Goal: Information Seeking & Learning: Learn about a topic

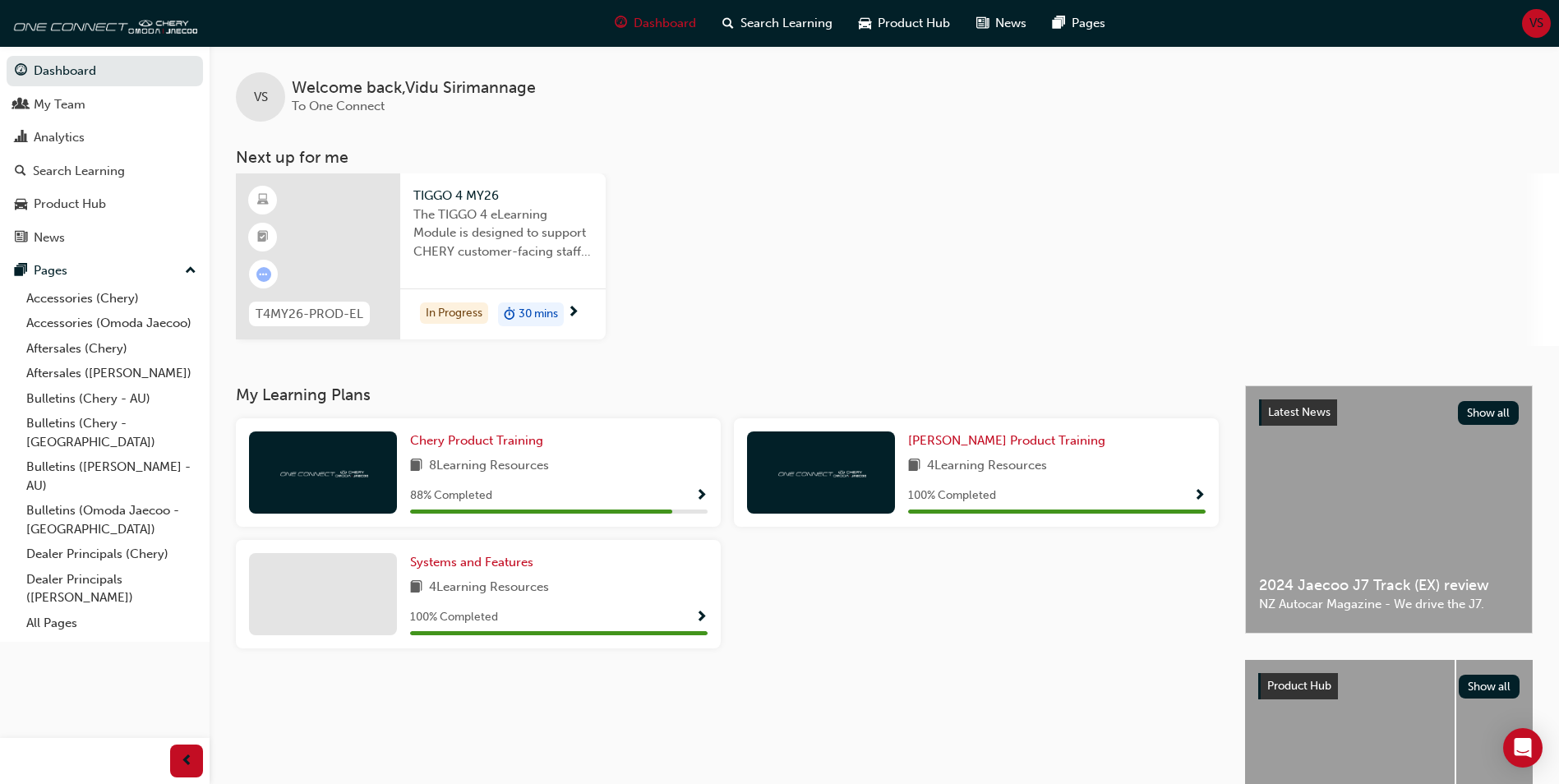
click at [355, 240] on div at bounding box center [318, 256] width 164 height 166
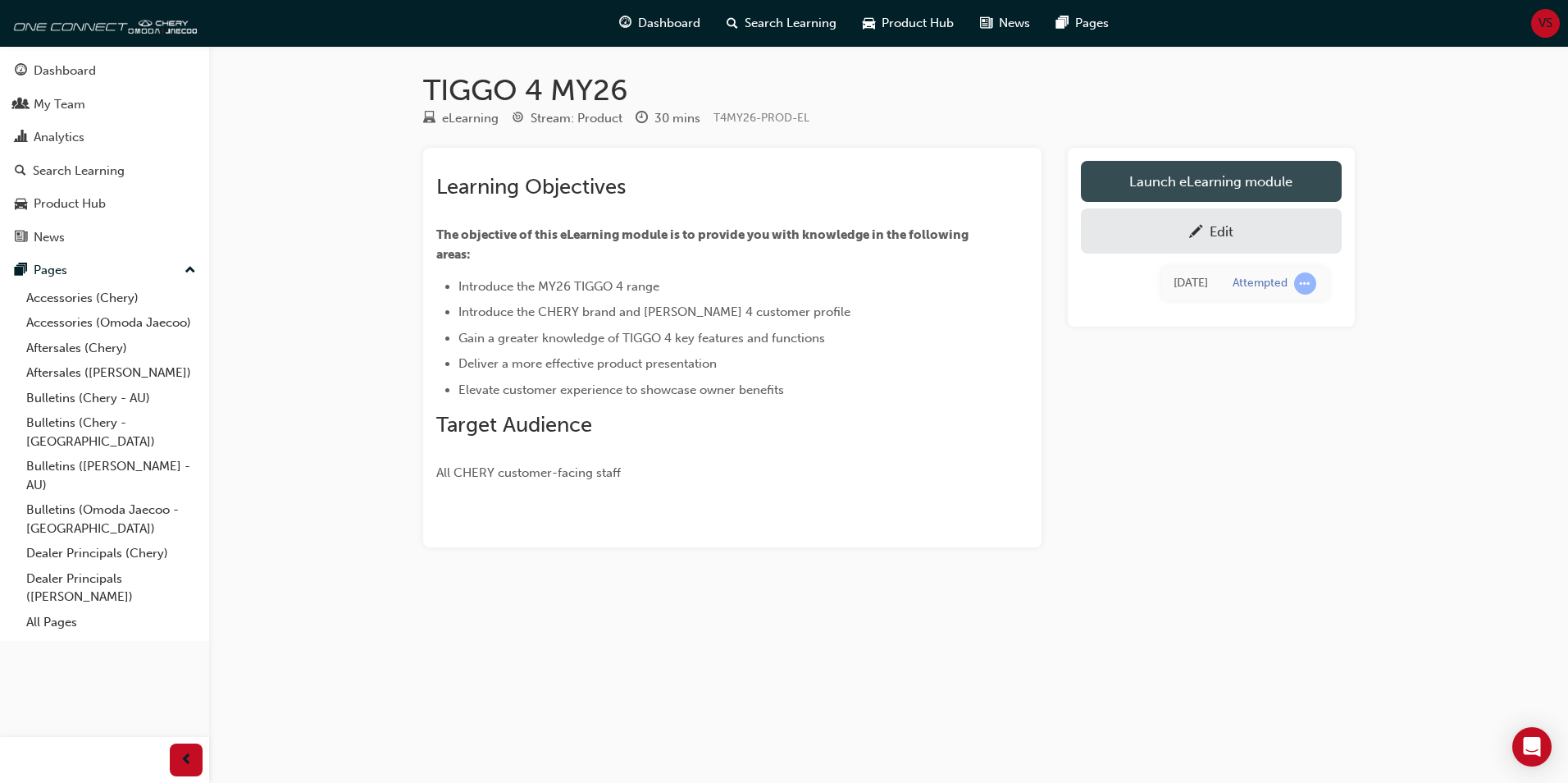
click at [1210, 183] on link "Launch eLearning module" at bounding box center [1211, 182] width 261 height 41
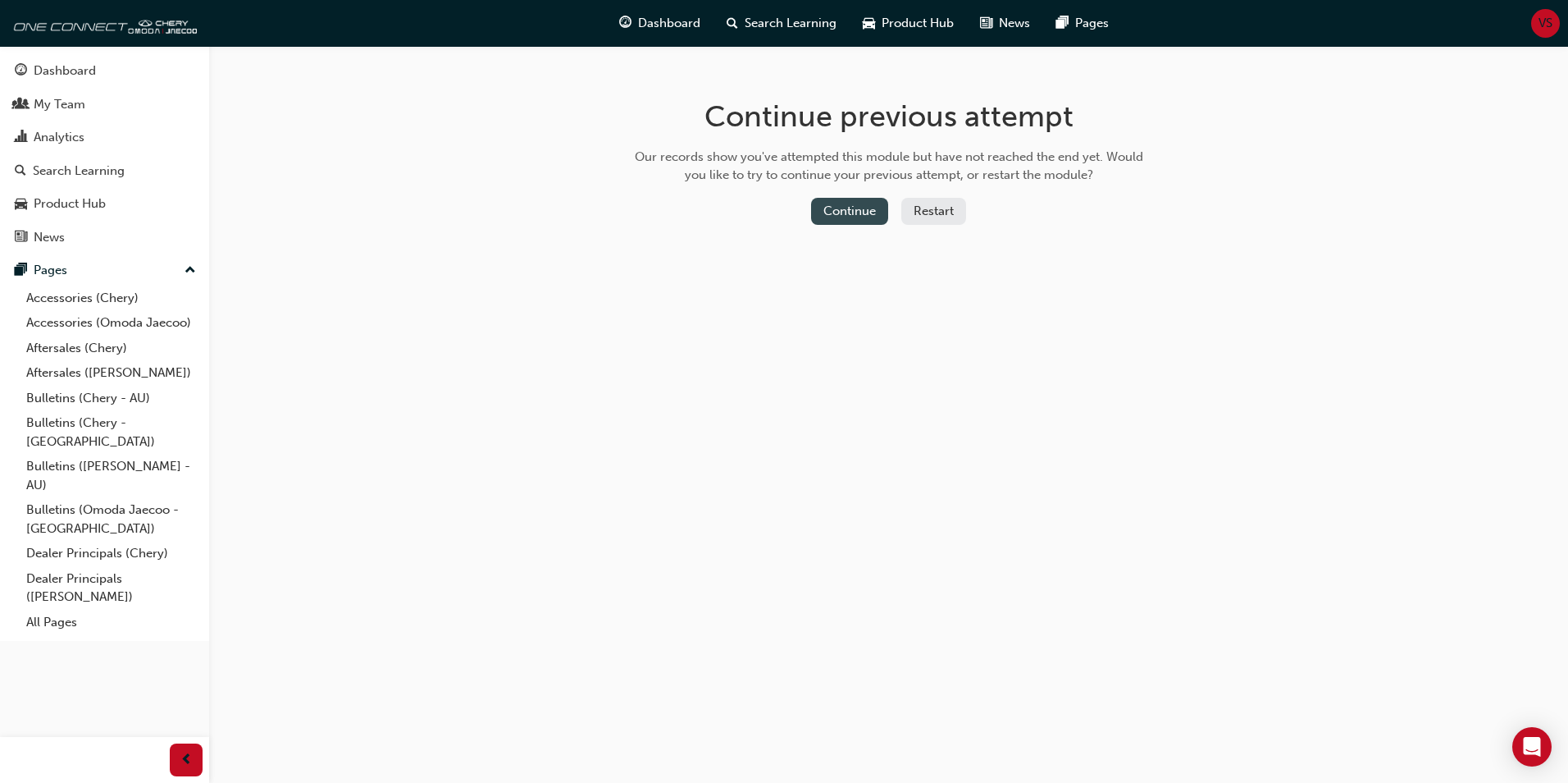
click at [850, 224] on button "Continue" at bounding box center [850, 212] width 77 height 27
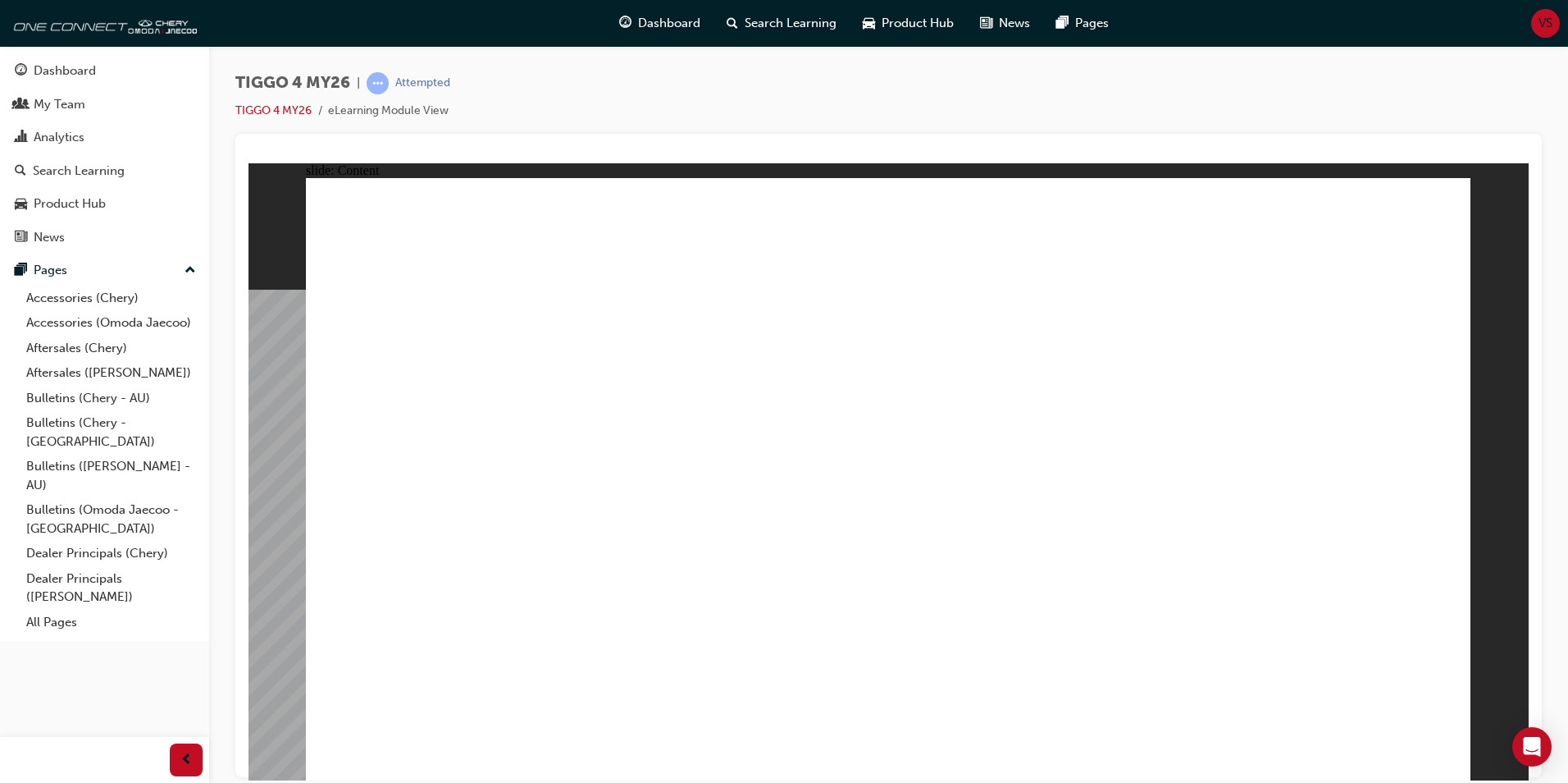
drag, startPoint x: 1136, startPoint y: 538, endPoint x: 1058, endPoint y: 649, distance: 135.7
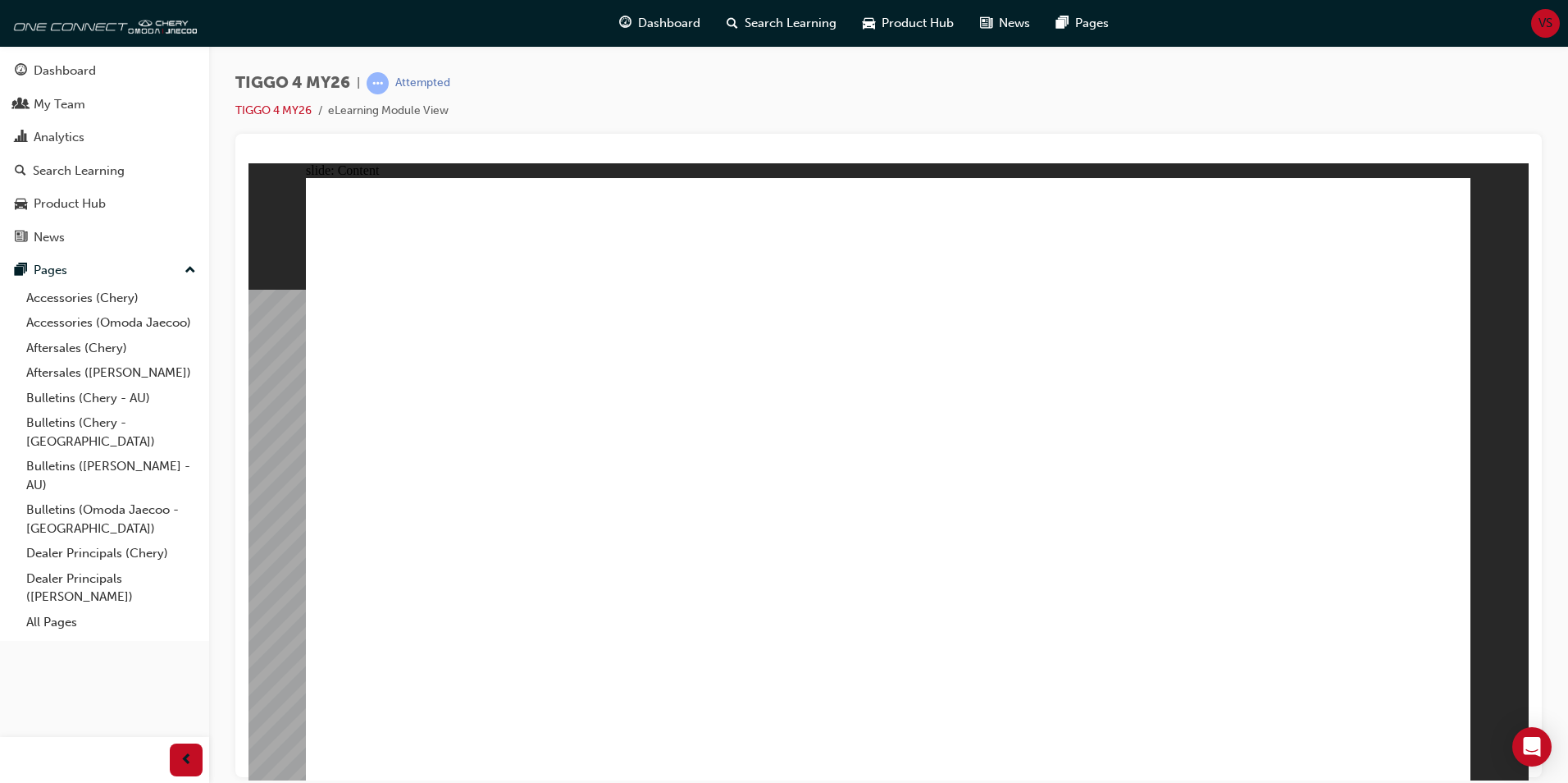
drag, startPoint x: 1033, startPoint y: 692, endPoint x: 969, endPoint y: 666, distance: 69.1
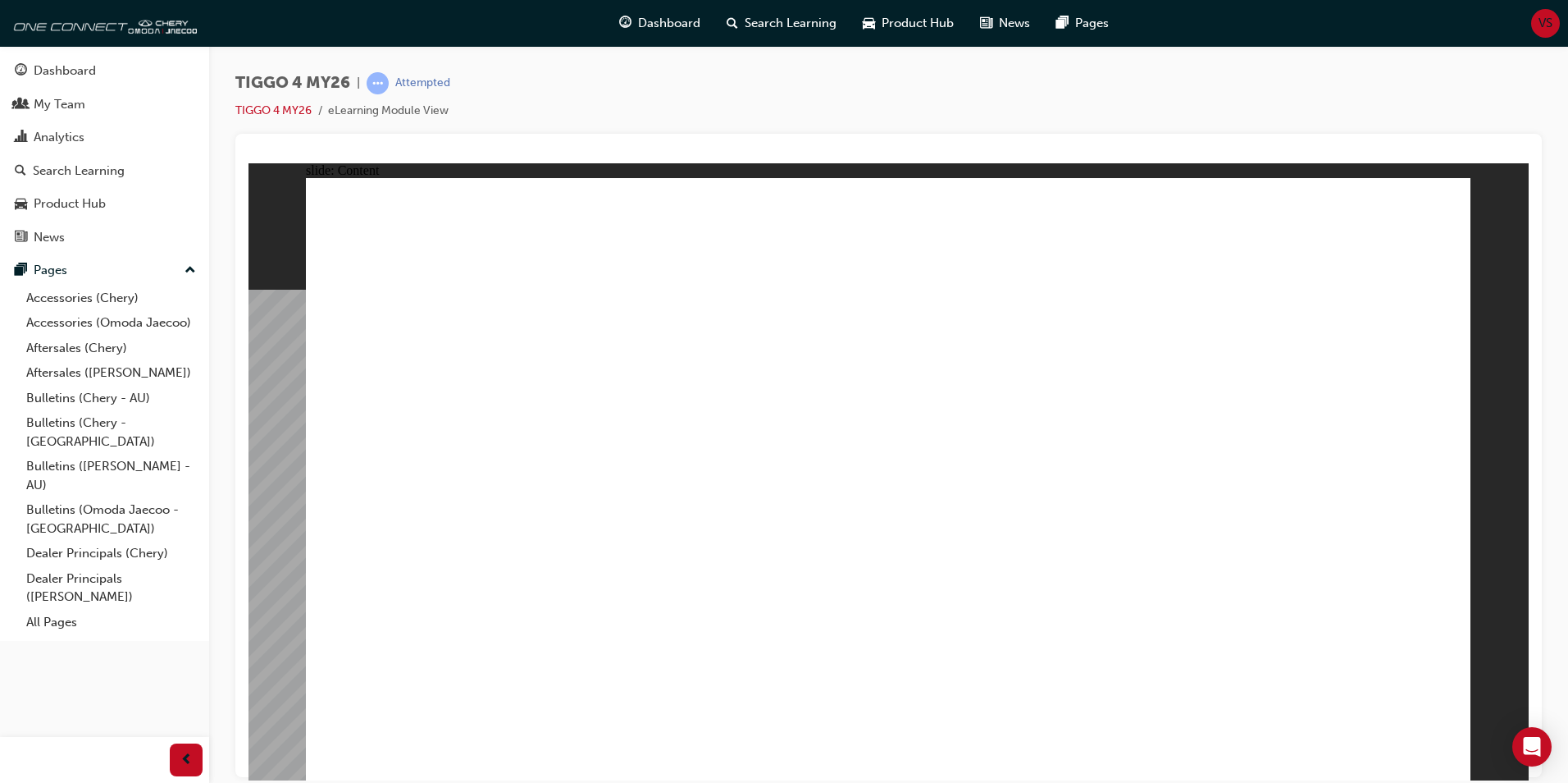
drag, startPoint x: 1316, startPoint y: 347, endPoint x: 1127, endPoint y: 521, distance: 256.9
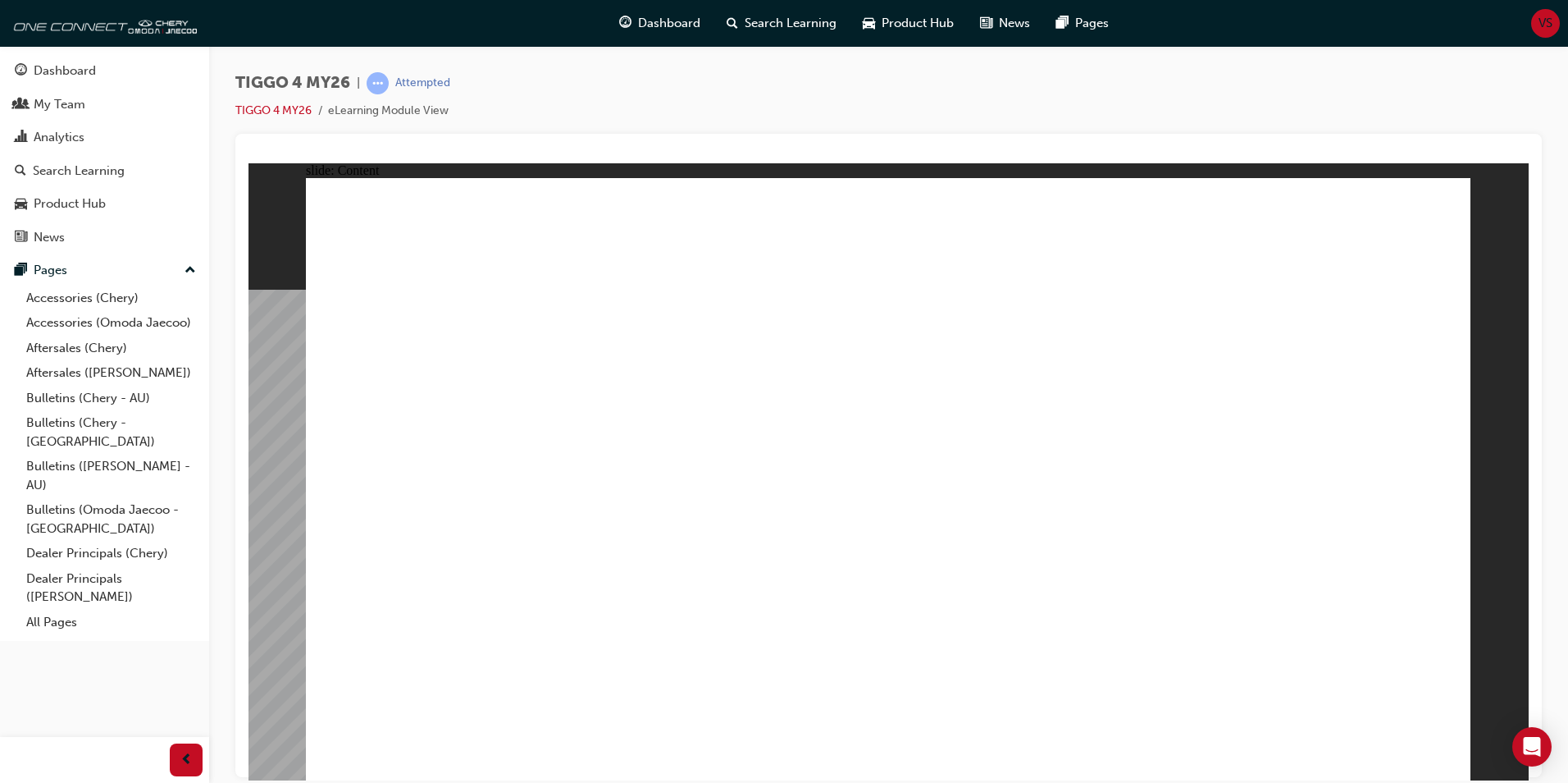
drag, startPoint x: 866, startPoint y: 651, endPoint x: 952, endPoint y: 654, distance: 86.1
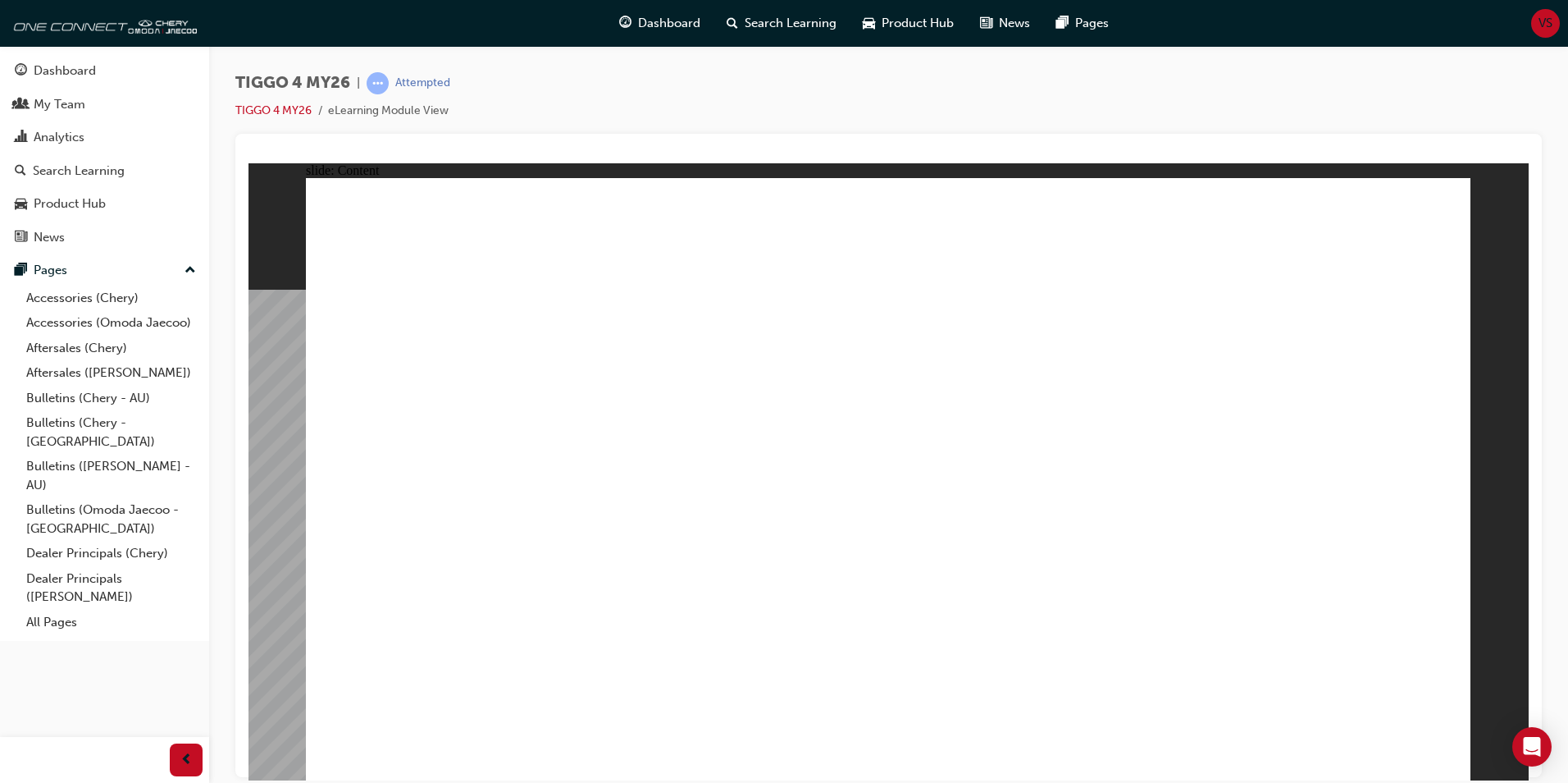
drag, startPoint x: 847, startPoint y: 620, endPoint x: 1272, endPoint y: 647, distance: 425.9
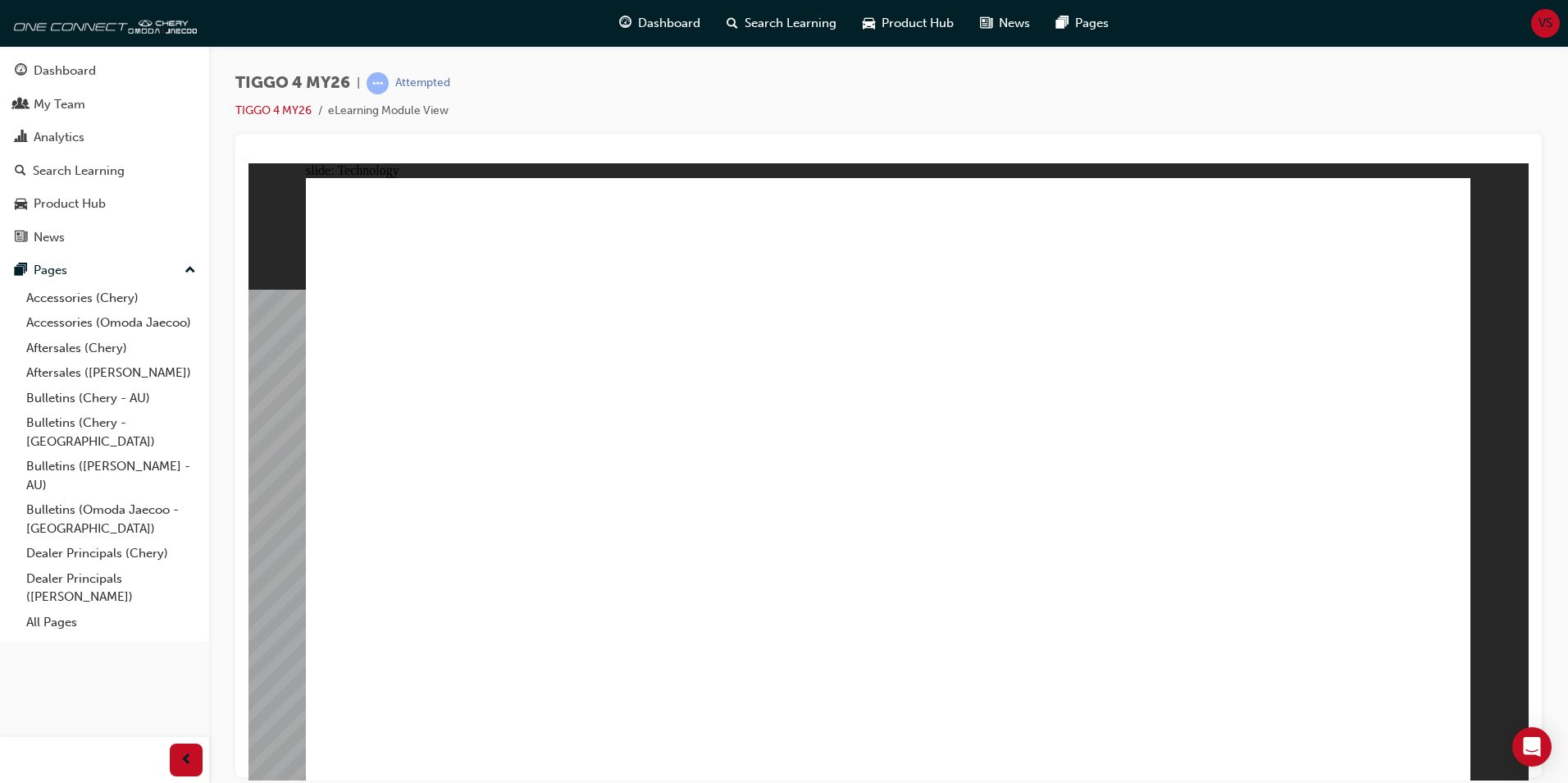
drag, startPoint x: 869, startPoint y: 407, endPoint x: 939, endPoint y: 401, distance: 70.3
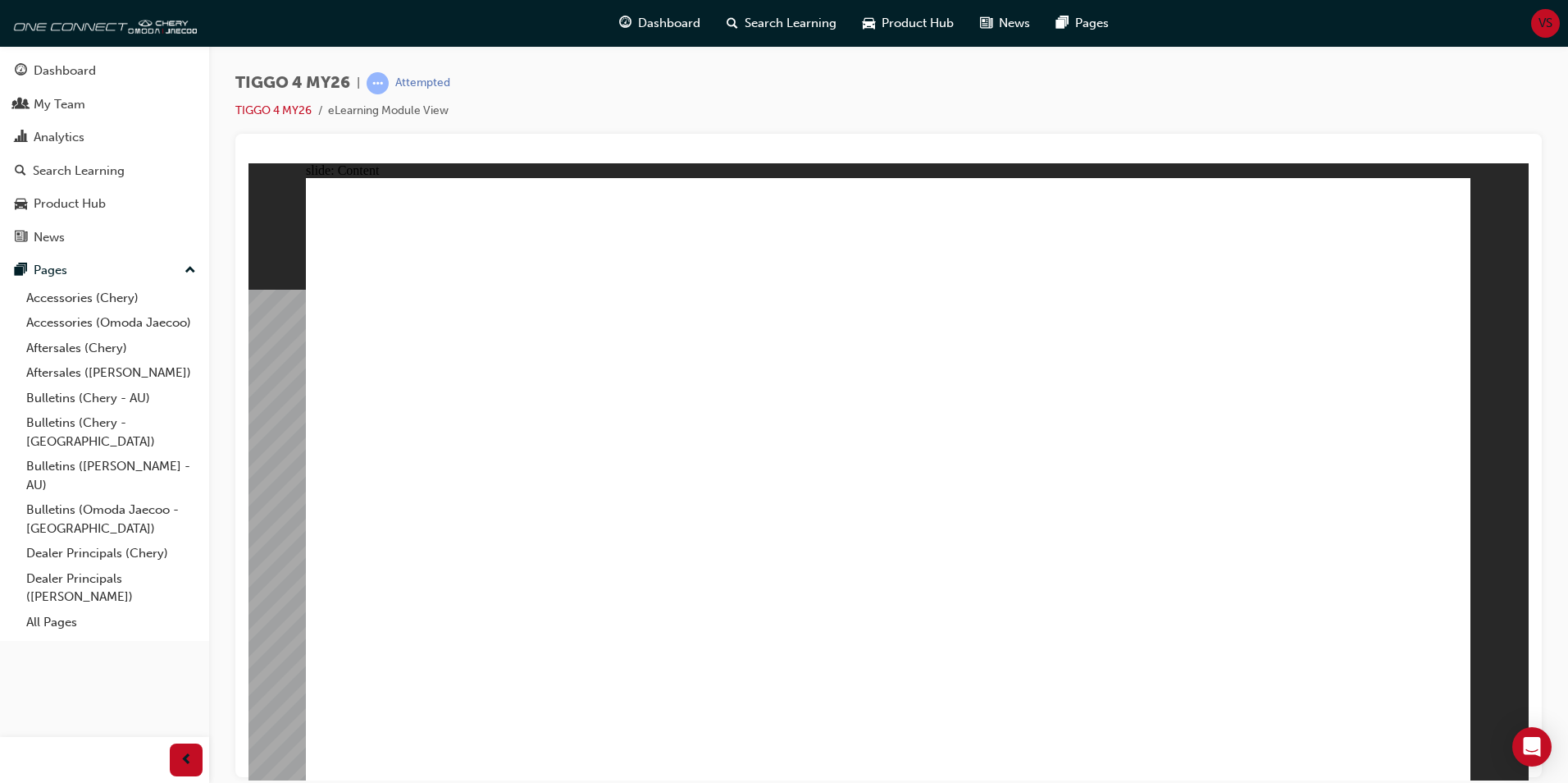
drag, startPoint x: 499, startPoint y: 677, endPoint x: 531, endPoint y: 681, distance: 32.2
drag, startPoint x: 640, startPoint y: 683, endPoint x: 673, endPoint y: 657, distance: 42.0
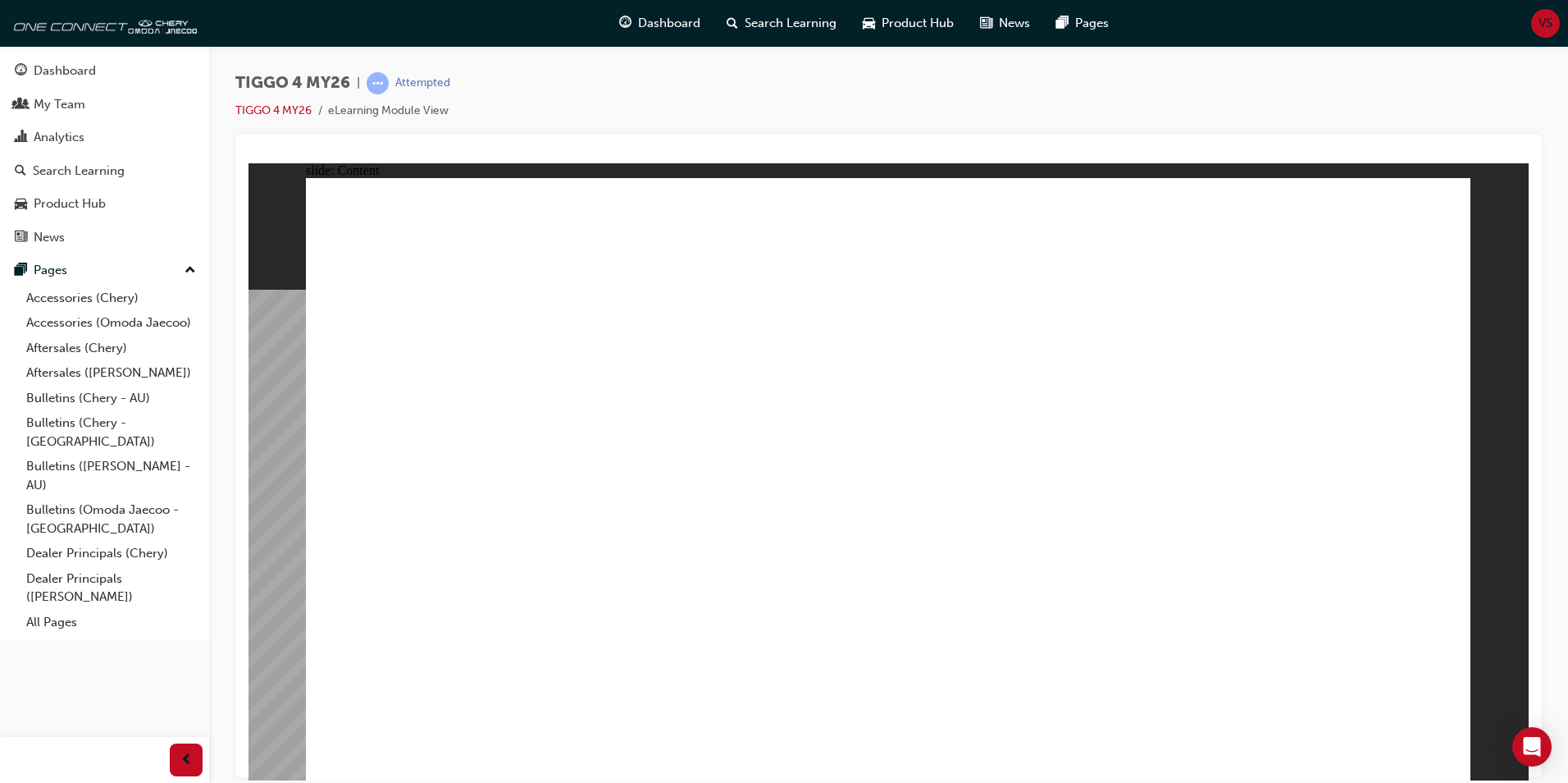
drag, startPoint x: 1081, startPoint y: 308, endPoint x: 1092, endPoint y: 271, distance: 38.6
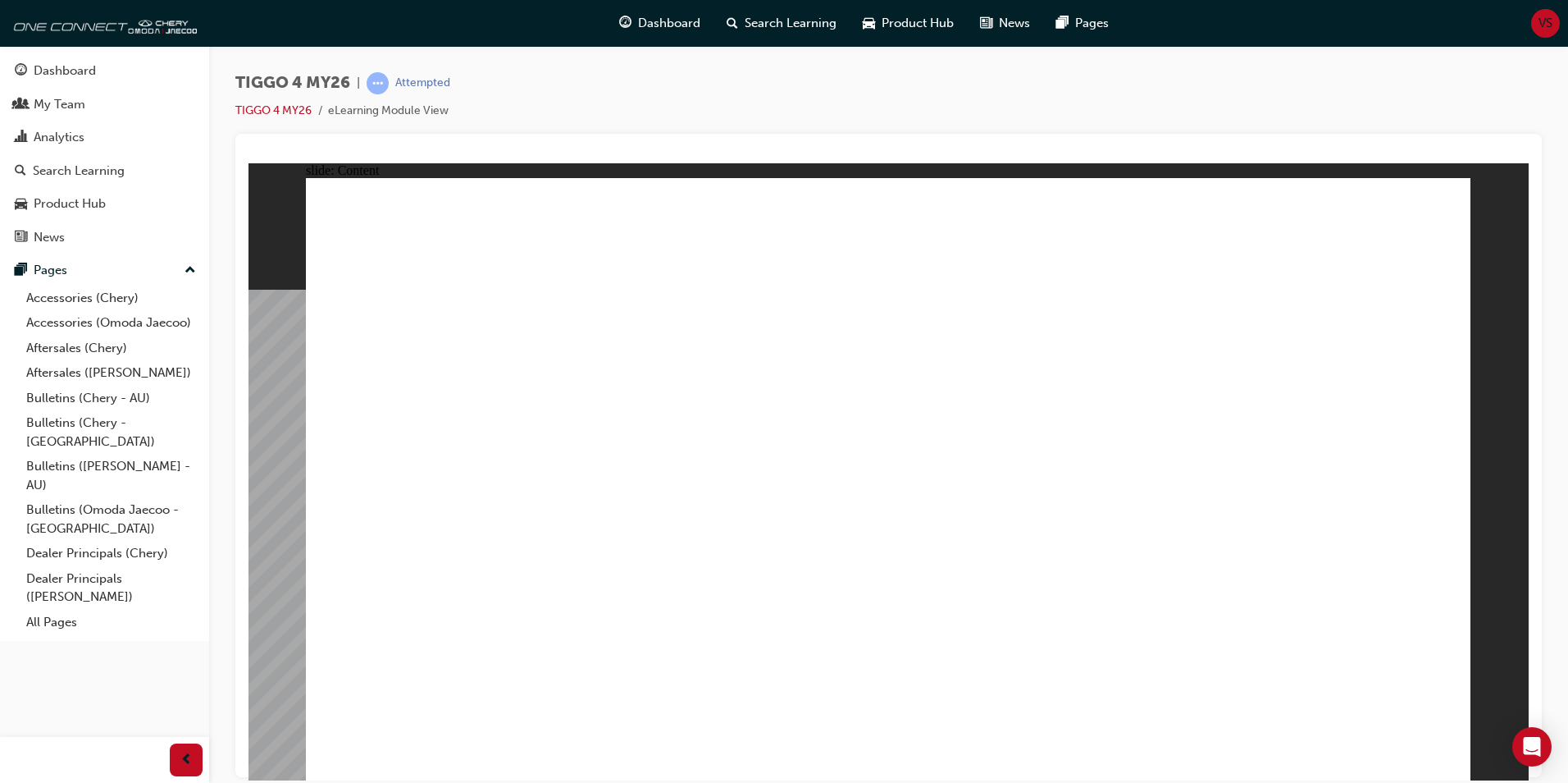
drag, startPoint x: 588, startPoint y: 554, endPoint x: 594, endPoint y: 567, distance: 14.3
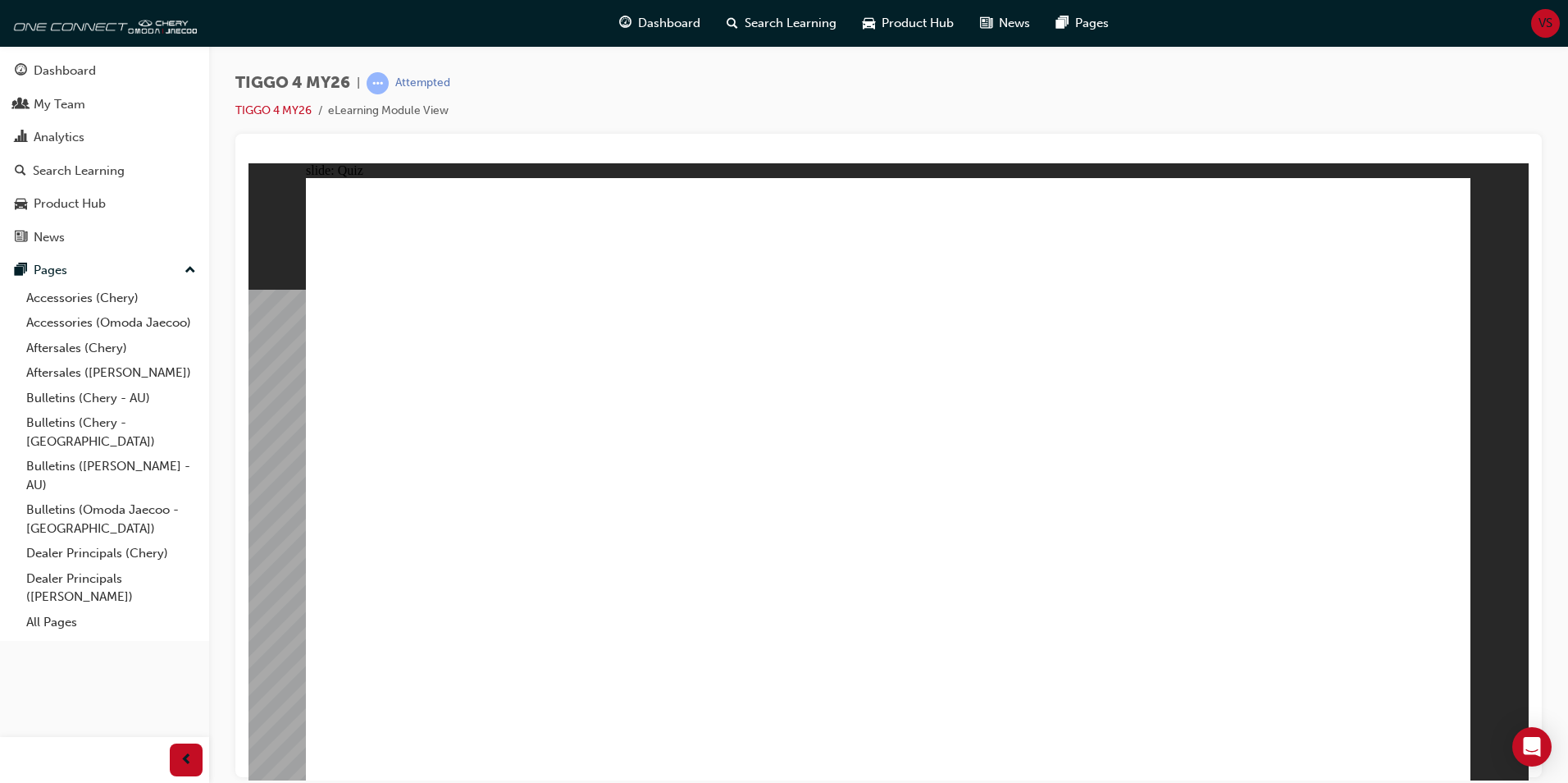
radio input "true"
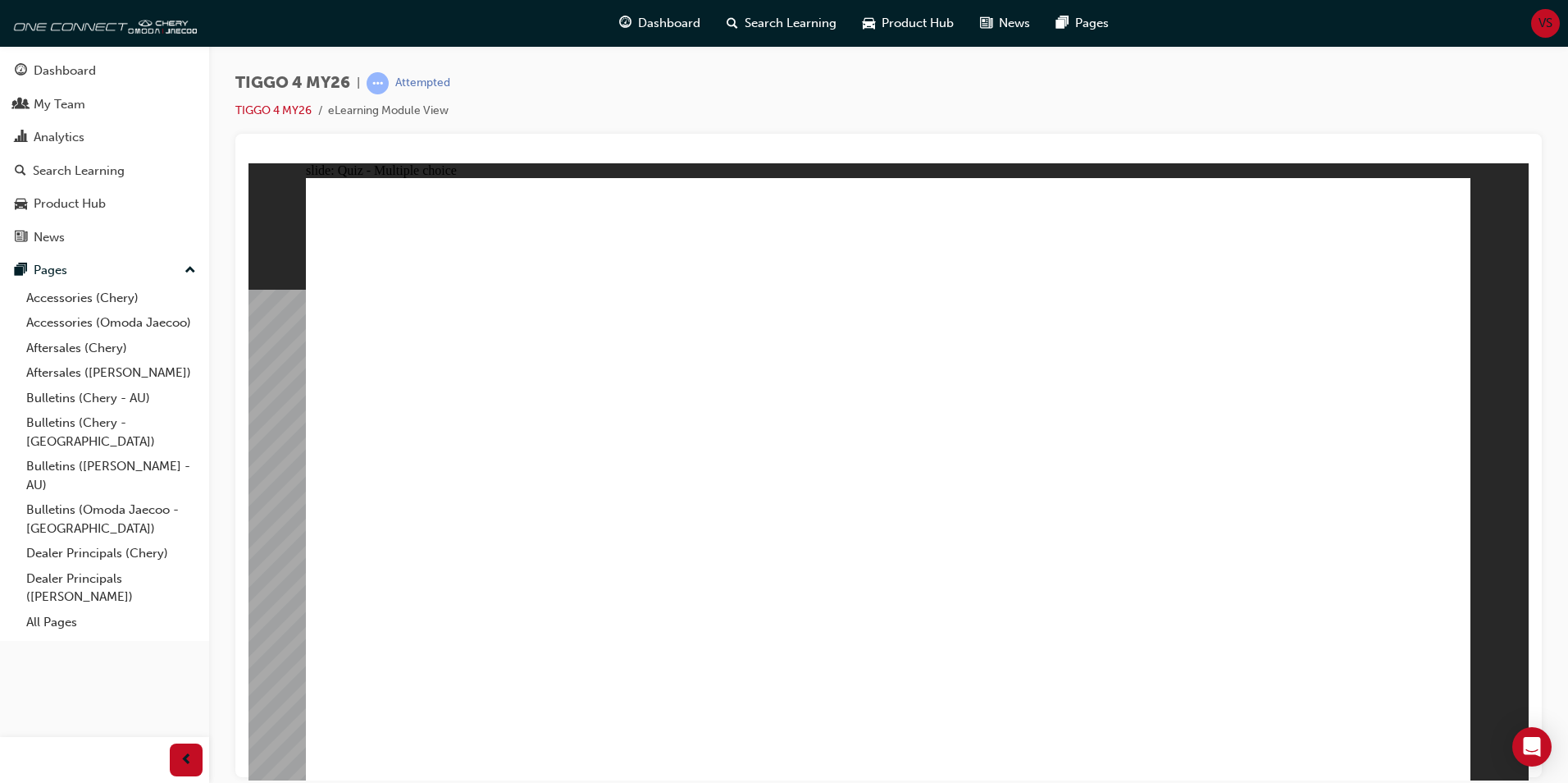
drag, startPoint x: 668, startPoint y: 389, endPoint x: 671, endPoint y: 623, distance: 234.0
drag, startPoint x: 1119, startPoint y: 372, endPoint x: 445, endPoint y: 604, distance: 712.8
drag, startPoint x: 394, startPoint y: 380, endPoint x: 857, endPoint y: 618, distance: 520.6
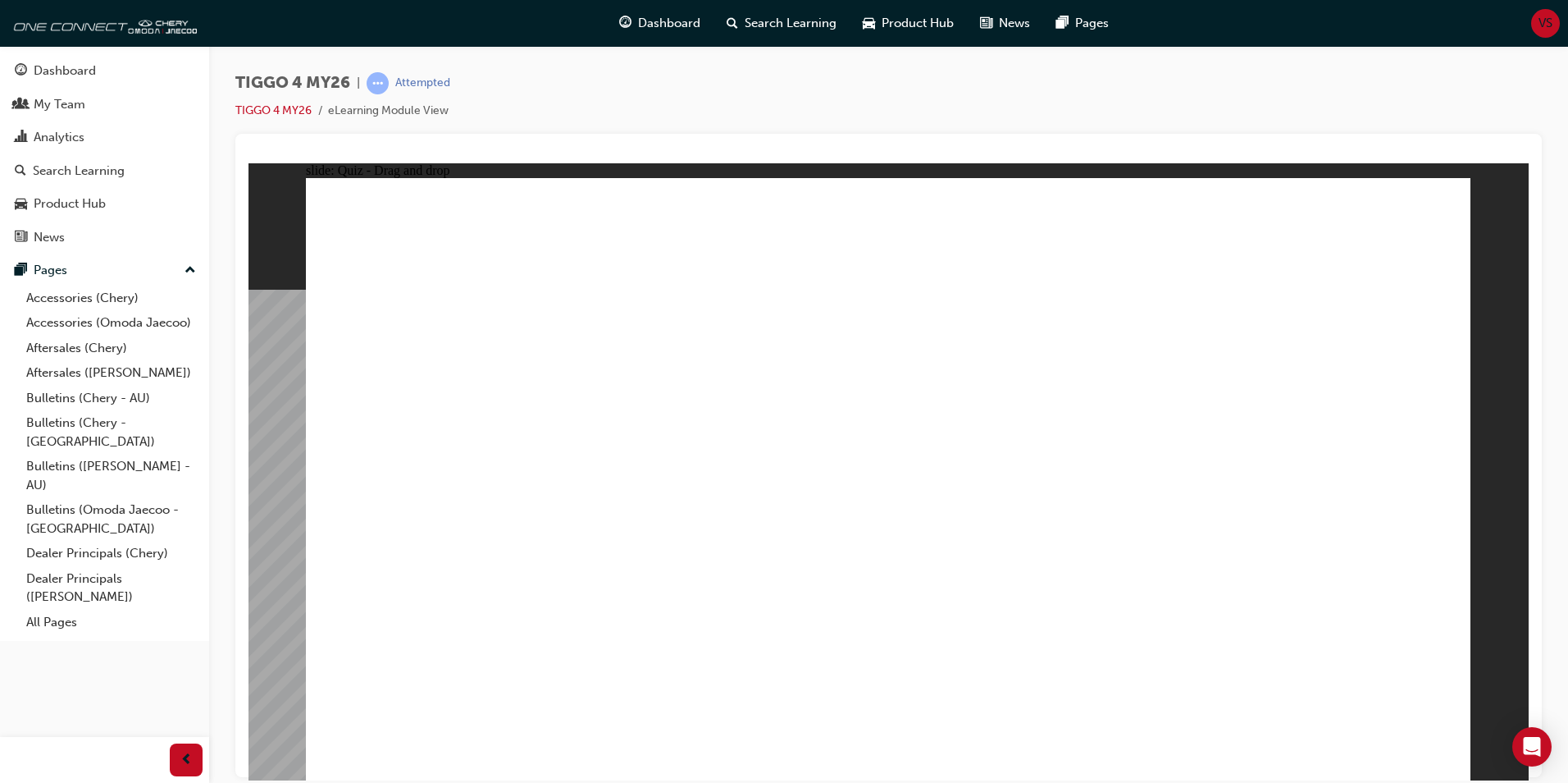
drag, startPoint x: 881, startPoint y: 388, endPoint x: 1106, endPoint y: 618, distance: 321.8
drag, startPoint x: 1343, startPoint y: 378, endPoint x: 1349, endPoint y: 621, distance: 243.1
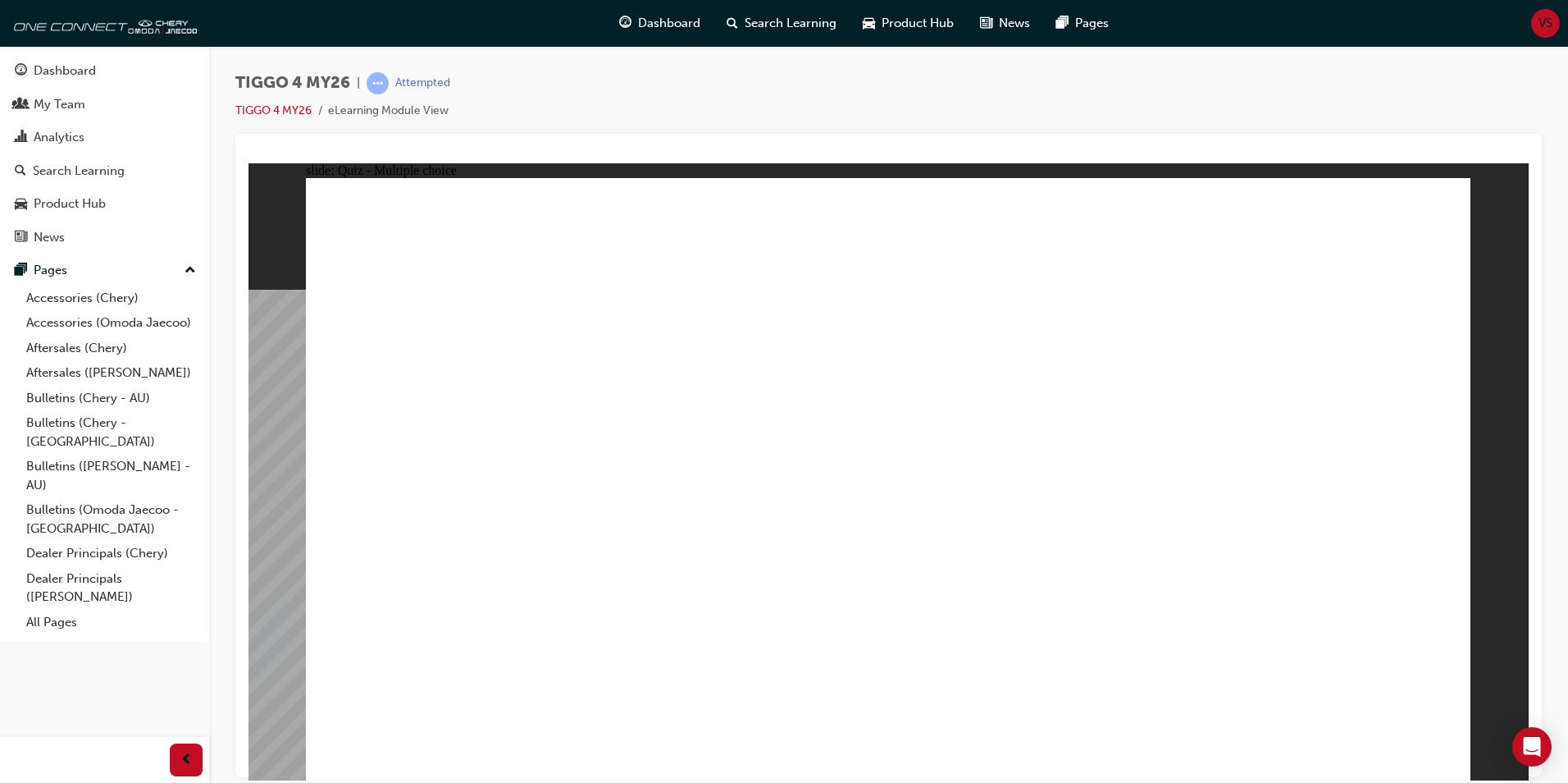
radio input "false"
radio input "true"
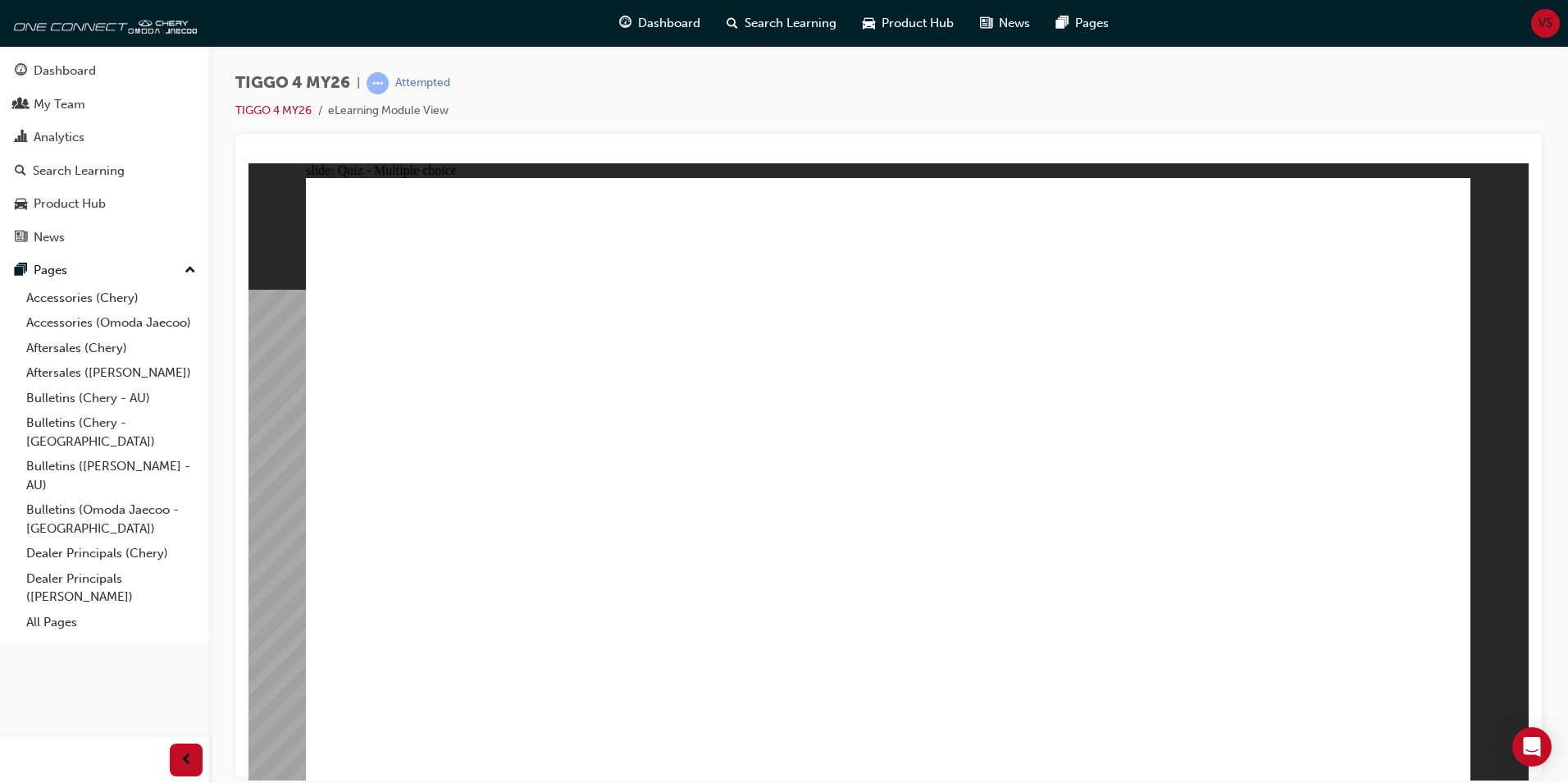
radio input "true"
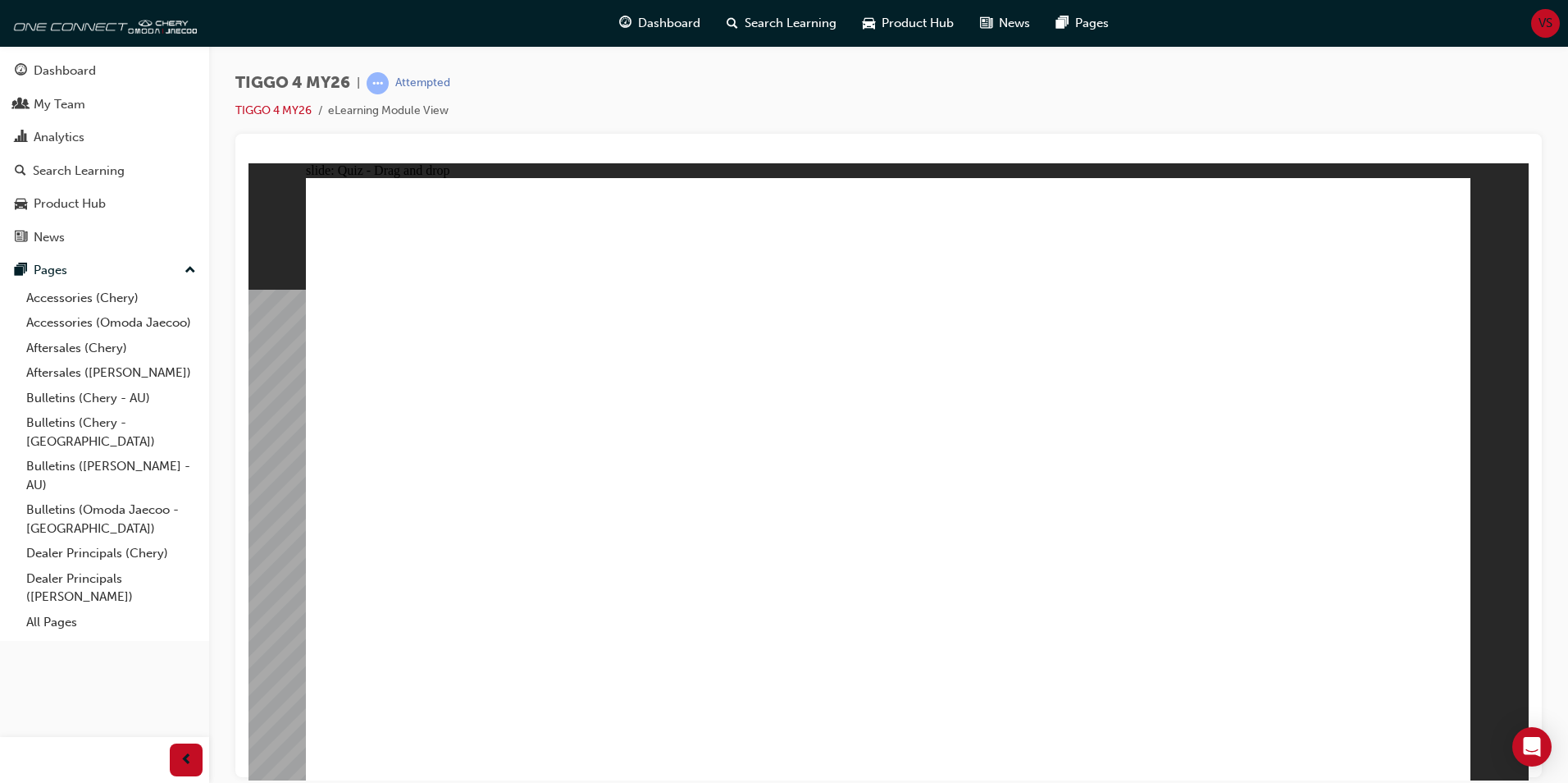
drag, startPoint x: 480, startPoint y: 558, endPoint x: 1028, endPoint y: 356, distance: 584.0
drag, startPoint x: 463, startPoint y: 617, endPoint x: 1279, endPoint y: 352, distance: 858.0
drag, startPoint x: 720, startPoint y: 558, endPoint x: 1301, endPoint y: 407, distance: 600.3
drag, startPoint x: 688, startPoint y: 487, endPoint x: 1268, endPoint y: 455, distance: 580.9
drag, startPoint x: 692, startPoint y: 430, endPoint x: 983, endPoint y: 407, distance: 291.9
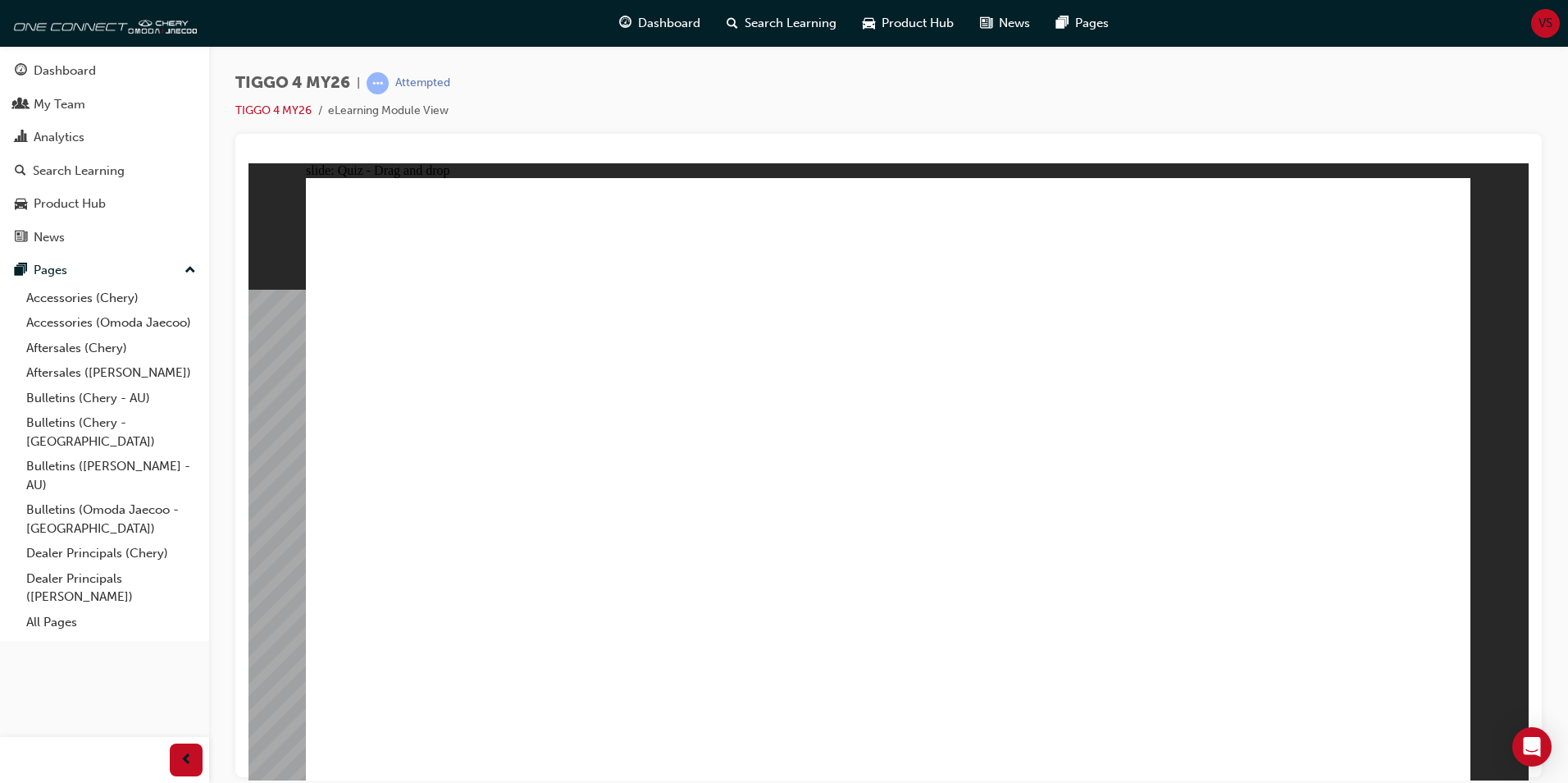
drag, startPoint x: 488, startPoint y: 502, endPoint x: 1264, endPoint y: 503, distance: 776.0
drag, startPoint x: 1241, startPoint y: 474, endPoint x: 976, endPoint y: 438, distance: 267.4
drag, startPoint x: 987, startPoint y: 424, endPoint x: 1242, endPoint y: 457, distance: 257.1
drag, startPoint x: 457, startPoint y: 419, endPoint x: 1239, endPoint y: 521, distance: 788.6
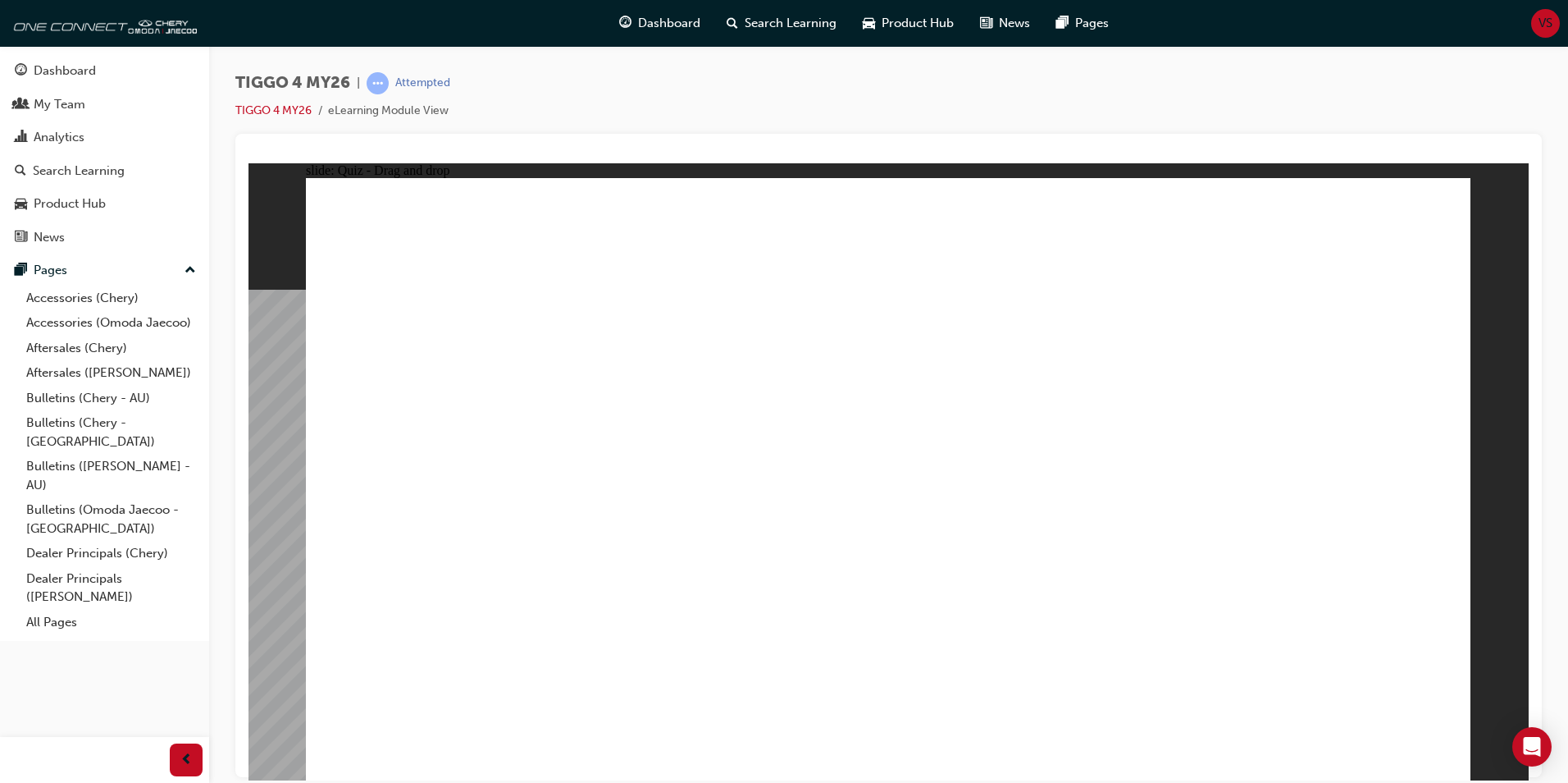
radio input "true"
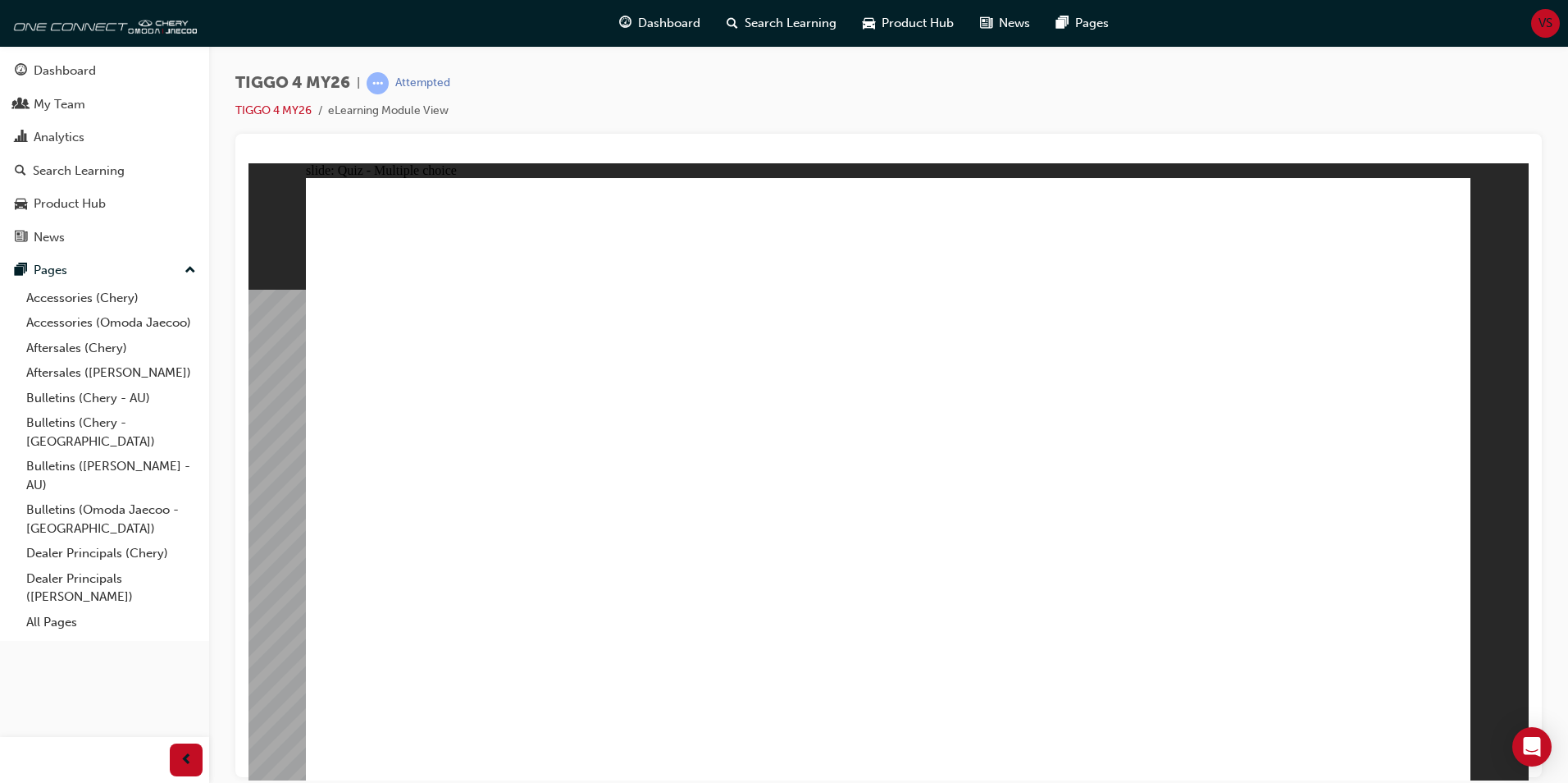
radio input "true"
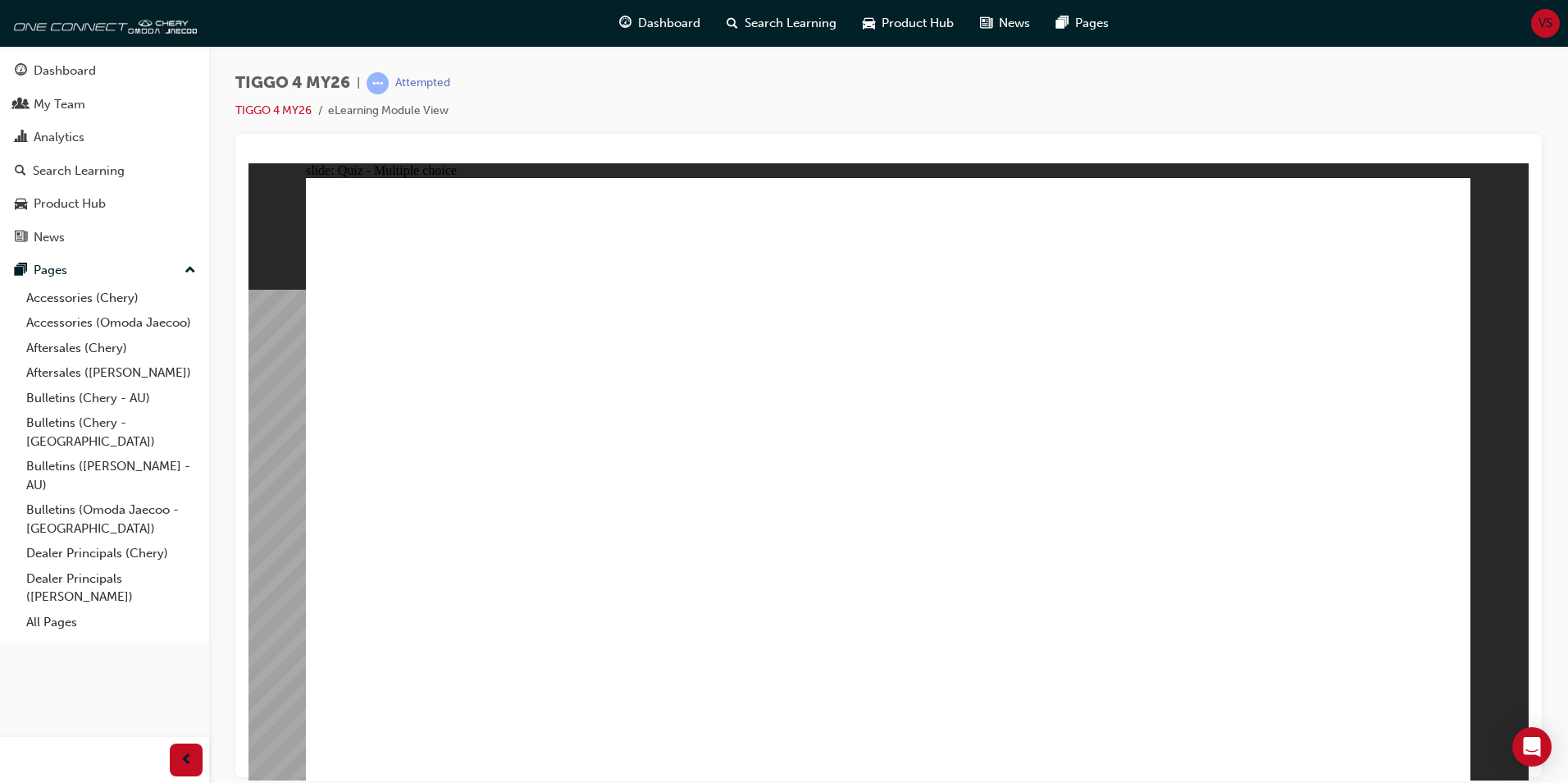
radio input "false"
radio input "true"
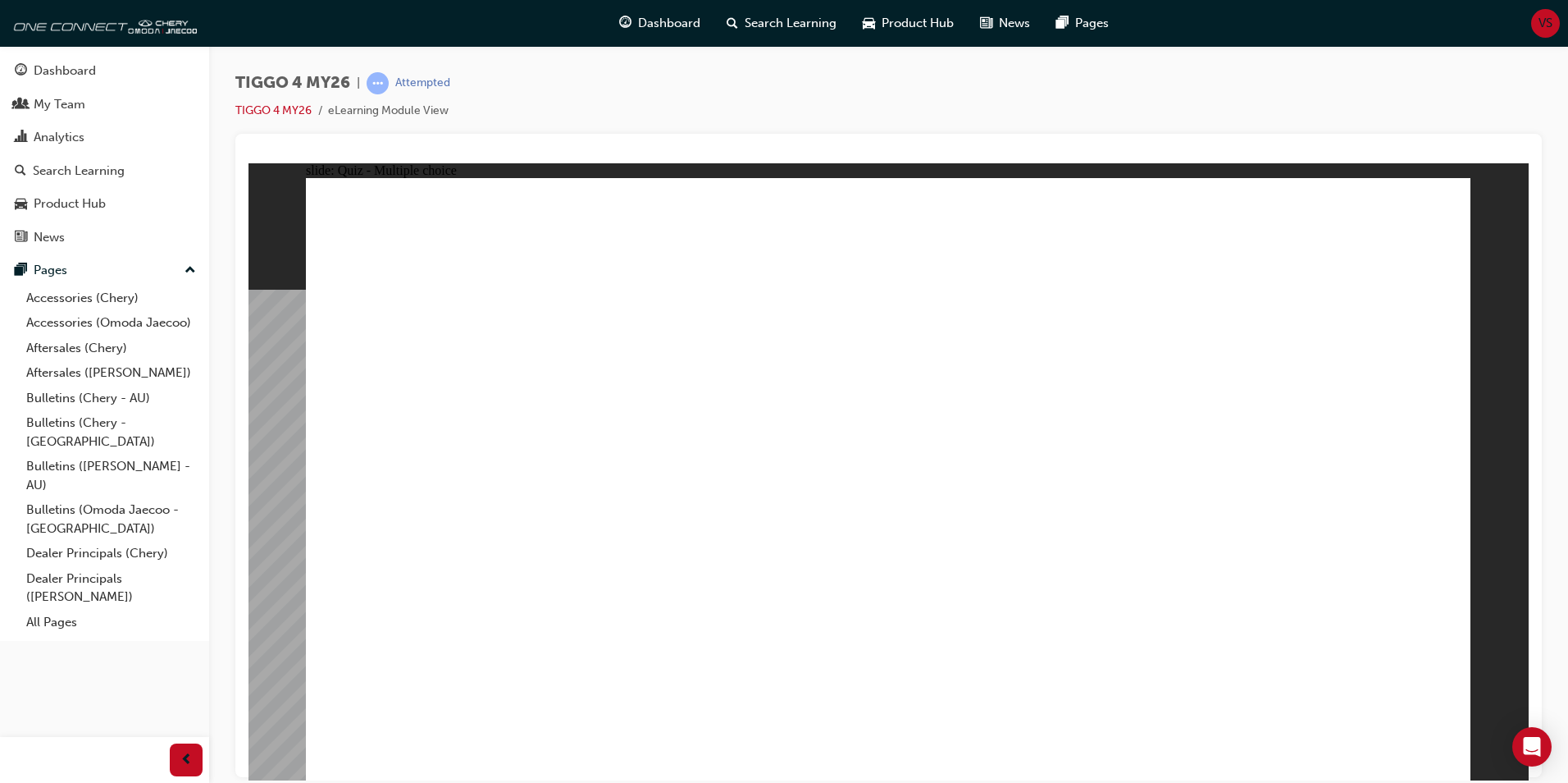
radio input "true"
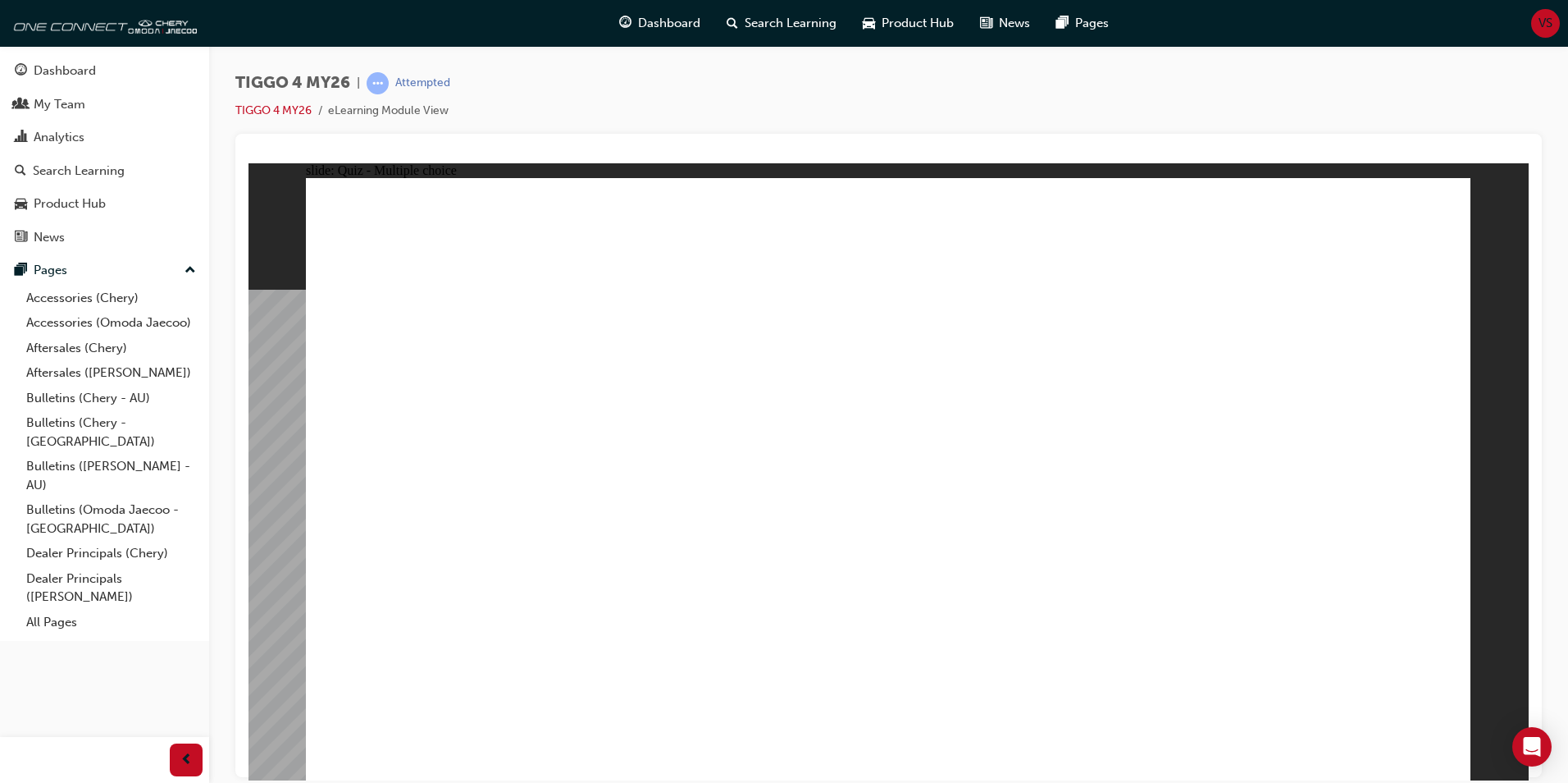
radio input "true"
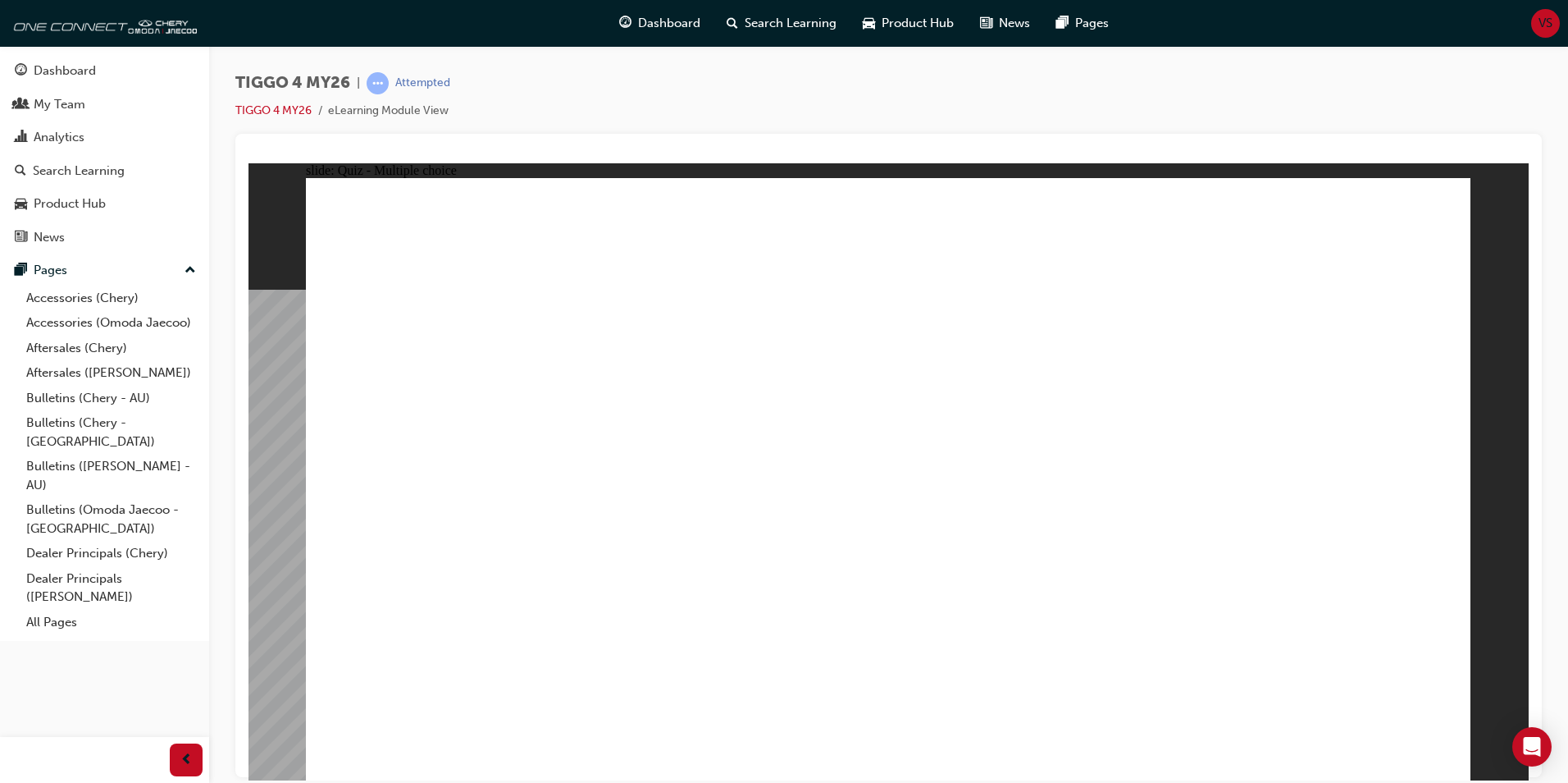
radio input "true"
drag, startPoint x: 426, startPoint y: 392, endPoint x: 877, endPoint y: 624, distance: 507.2
drag, startPoint x: 1122, startPoint y: 388, endPoint x: 452, endPoint y: 618, distance: 708.4
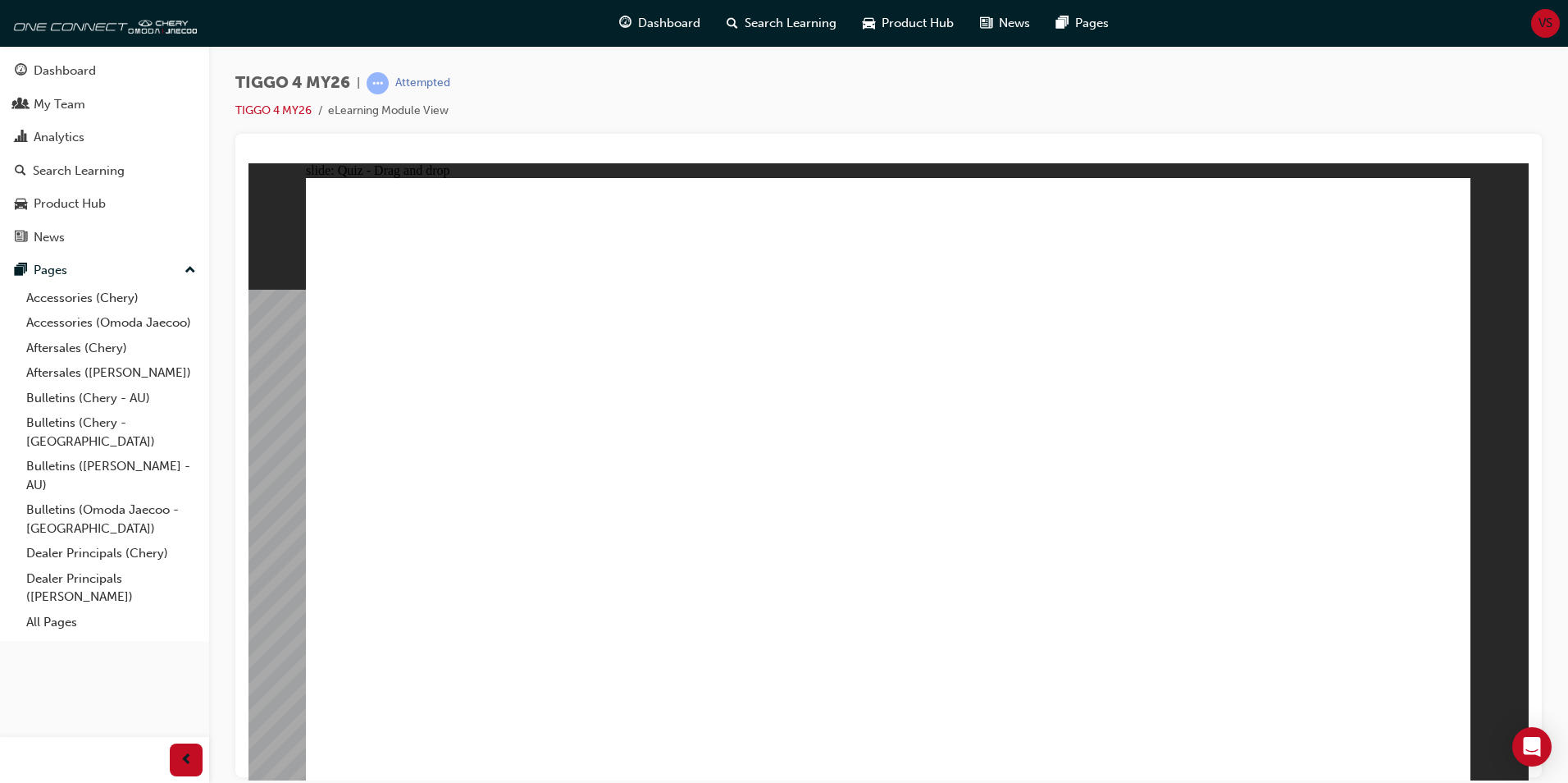
drag, startPoint x: 1287, startPoint y: 408, endPoint x: 1295, endPoint y: 608, distance: 200.2
drag, startPoint x: 652, startPoint y: 388, endPoint x: 655, endPoint y: 617, distance: 229.0
drag, startPoint x: 862, startPoint y: 384, endPoint x: 1092, endPoint y: 617, distance: 327.4
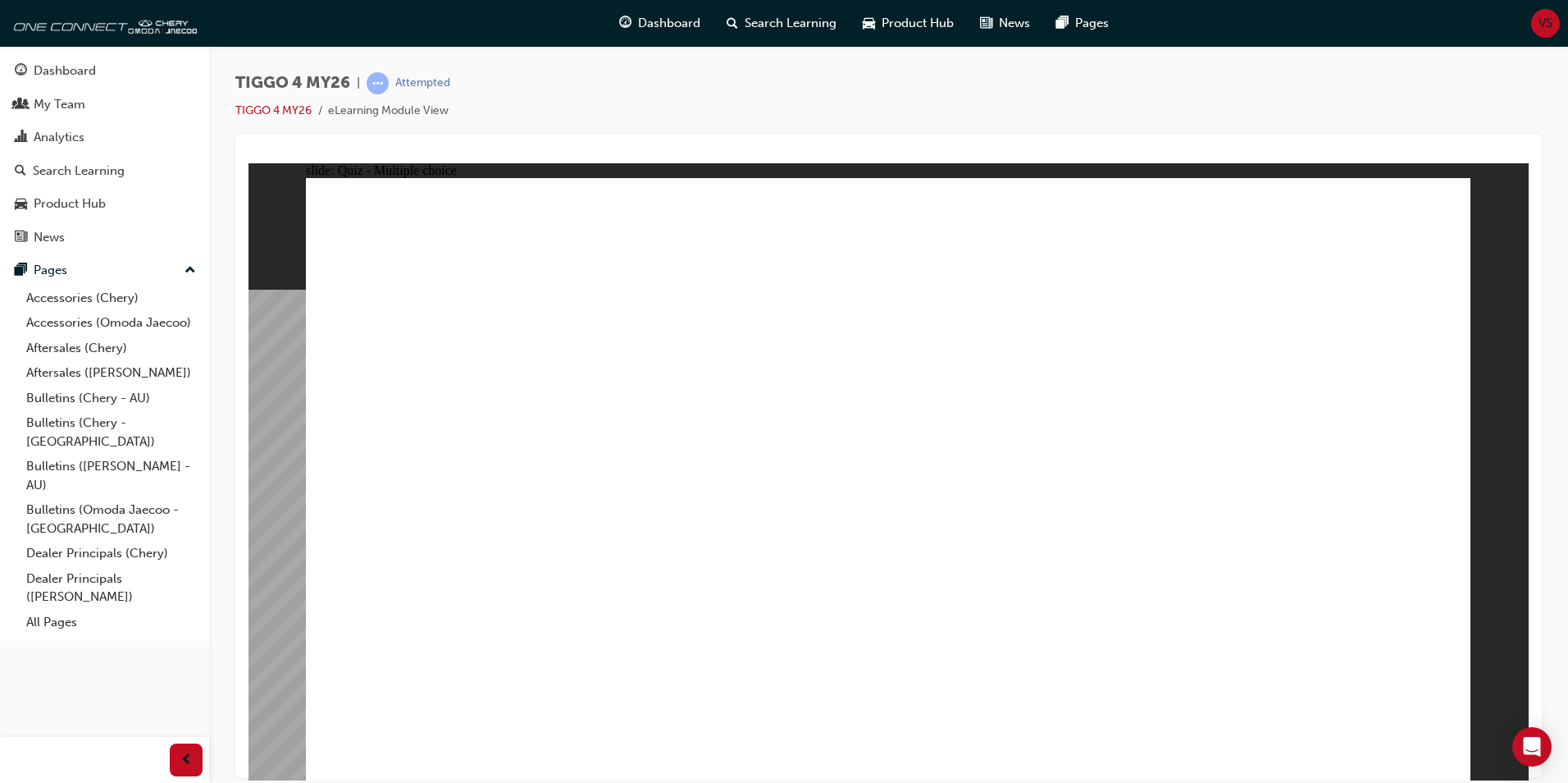
radio input "true"
drag, startPoint x: 865, startPoint y: 593, endPoint x: 881, endPoint y: 579, distance: 21.3
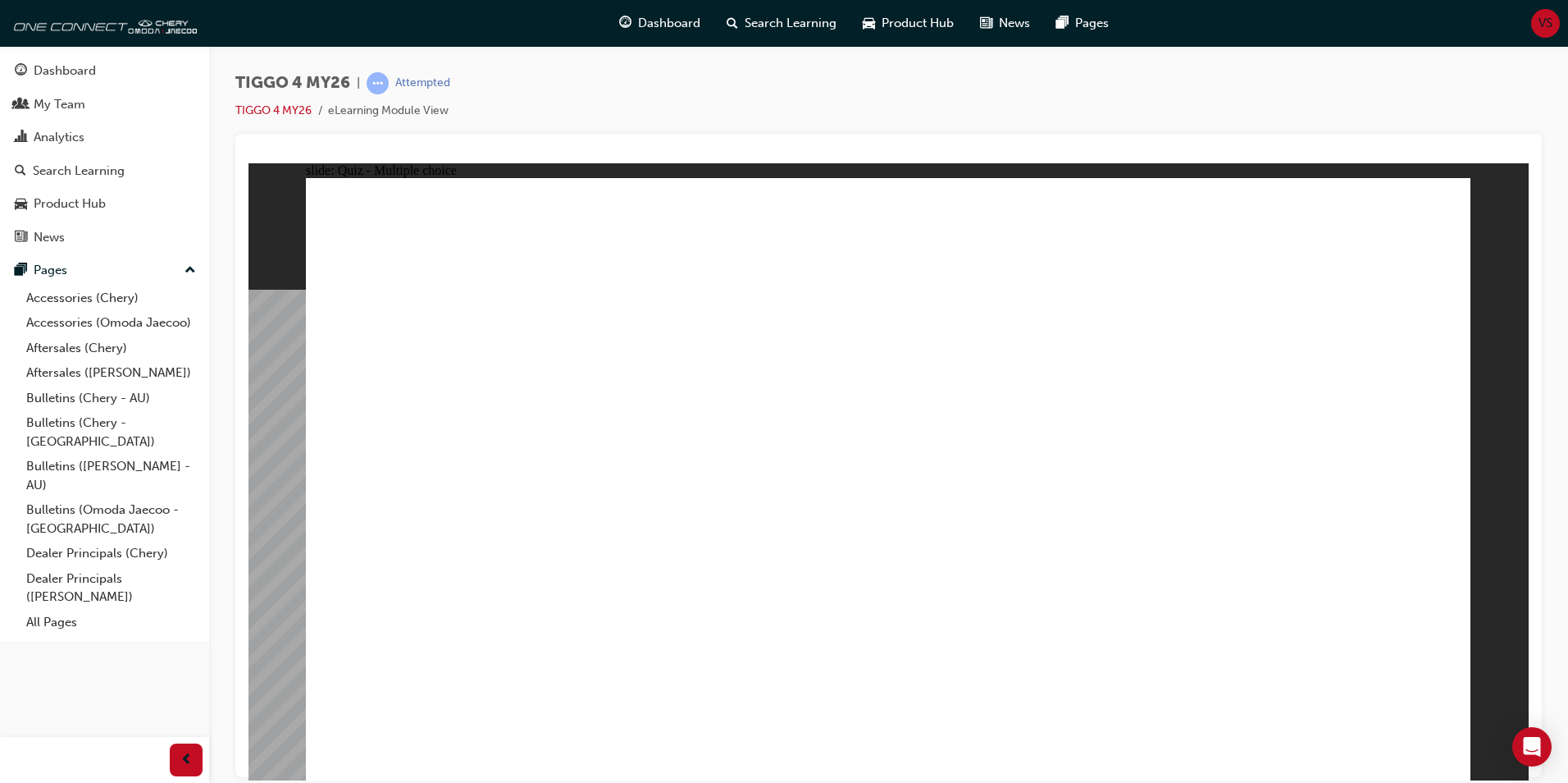
radio input "true"
drag, startPoint x: 419, startPoint y: 610, endPoint x: 1249, endPoint y: 348, distance: 870.4
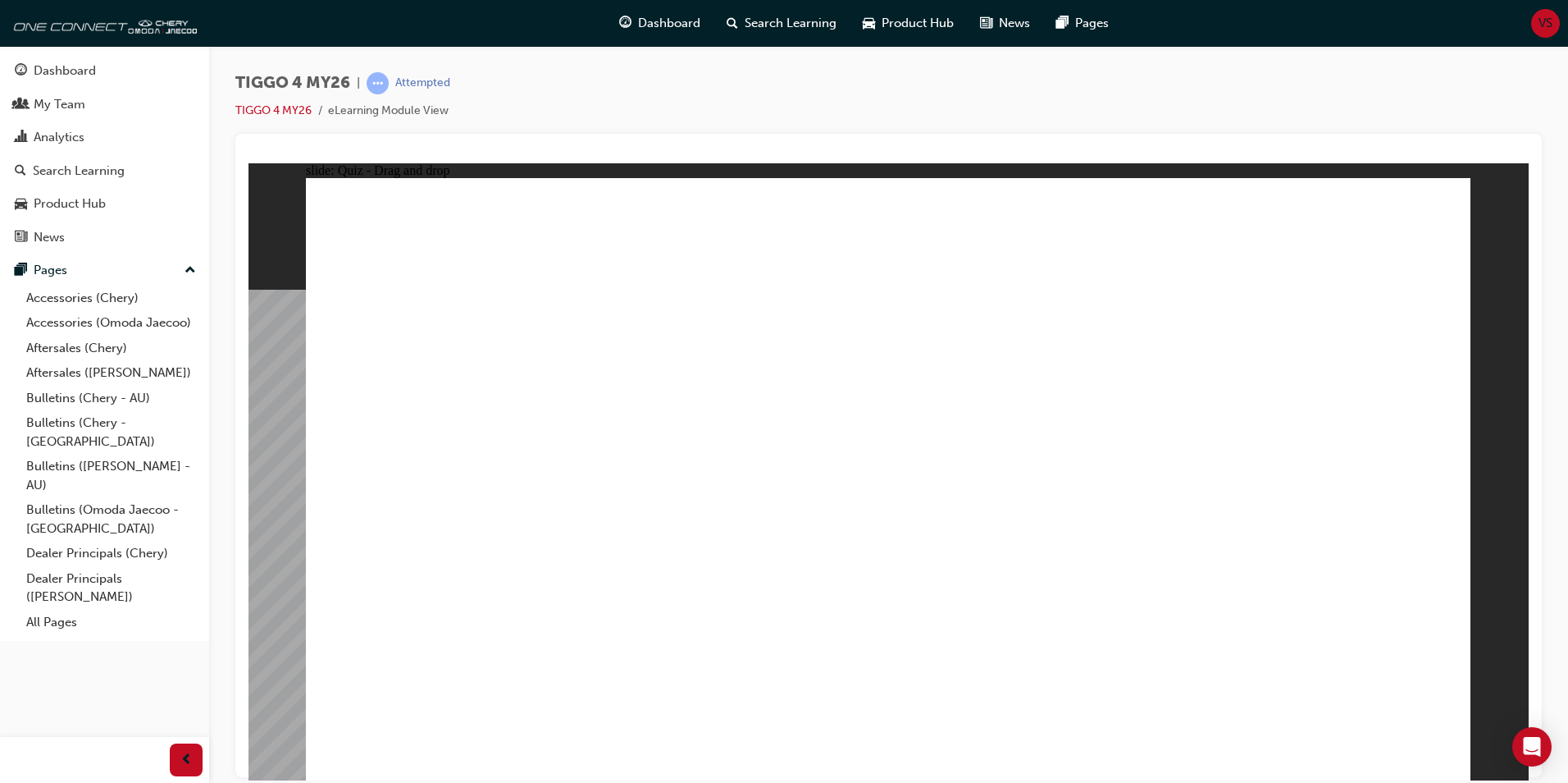
drag, startPoint x: 801, startPoint y: 568, endPoint x: 1243, endPoint y: 390, distance: 476.5
drag, startPoint x: 980, startPoint y: 527, endPoint x: 1227, endPoint y: 455, distance: 257.3
drag, startPoint x: 405, startPoint y: 431, endPoint x: 1199, endPoint y: 481, distance: 795.6
drag, startPoint x: 659, startPoint y: 427, endPoint x: 928, endPoint y: 347, distance: 280.6
drag, startPoint x: 479, startPoint y: 491, endPoint x: 1296, endPoint y: 530, distance: 817.9
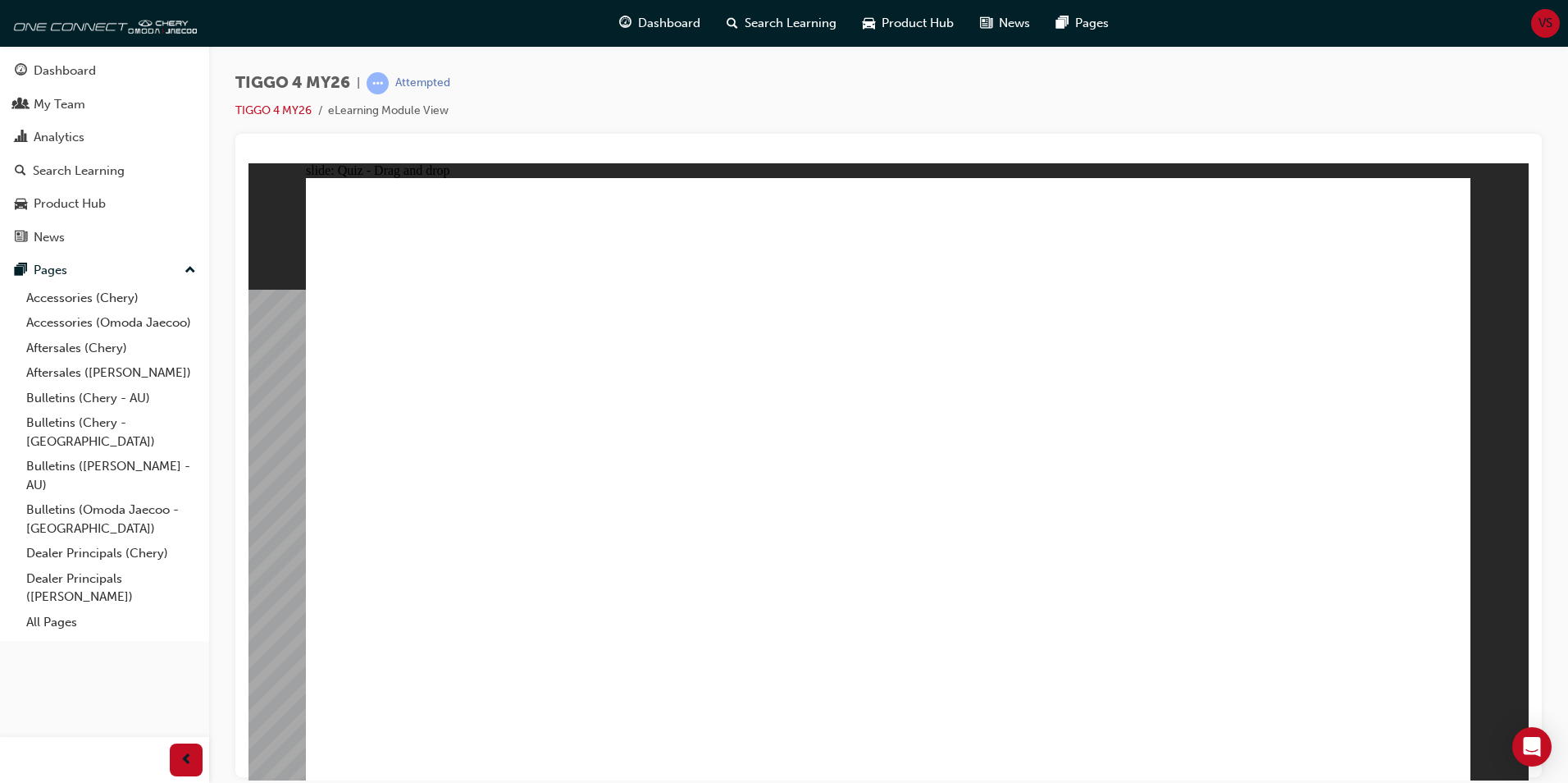
drag, startPoint x: 441, startPoint y: 557, endPoint x: 990, endPoint y: 390, distance: 573.8
radio input "true"
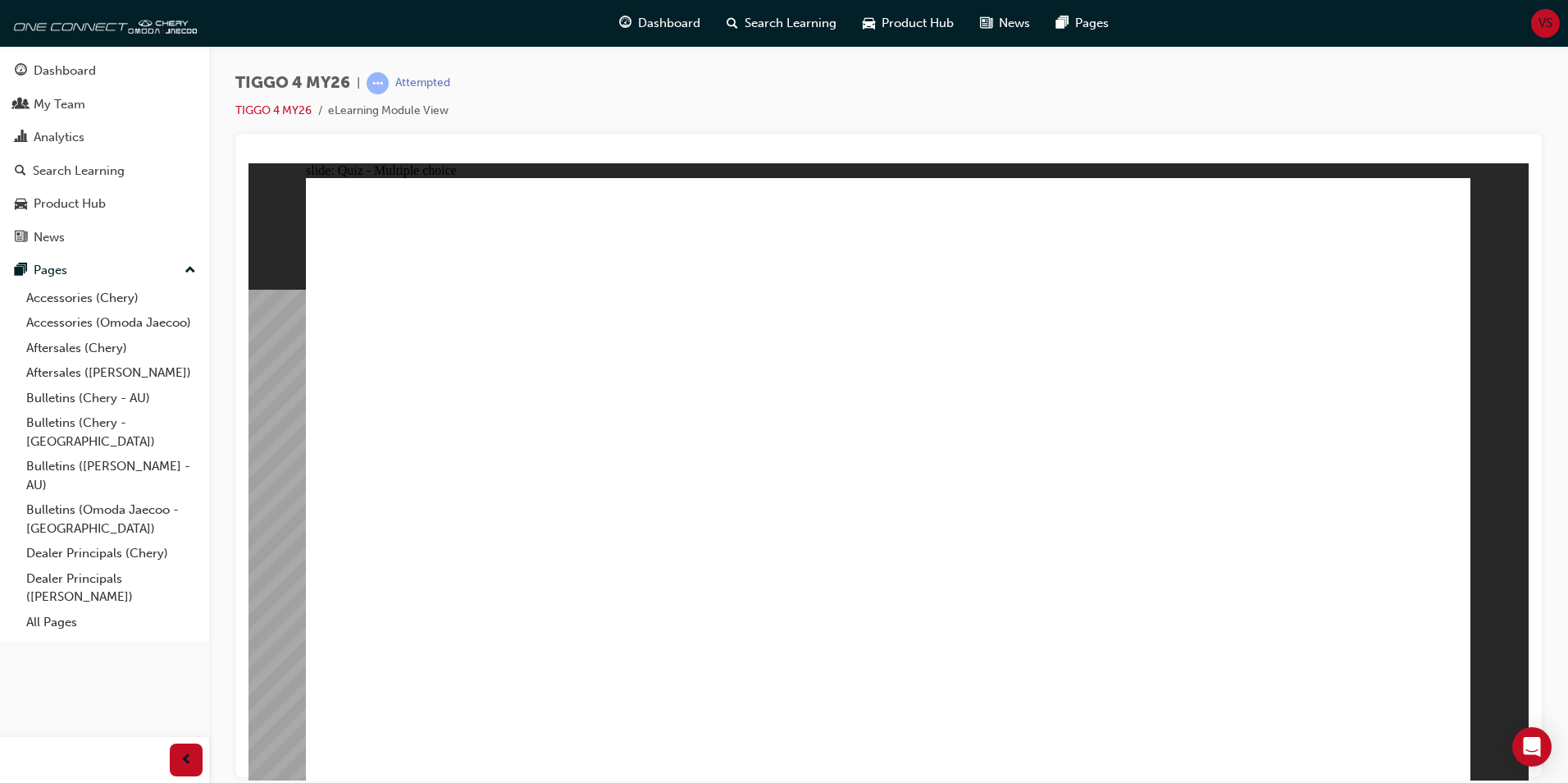
radio input "true"
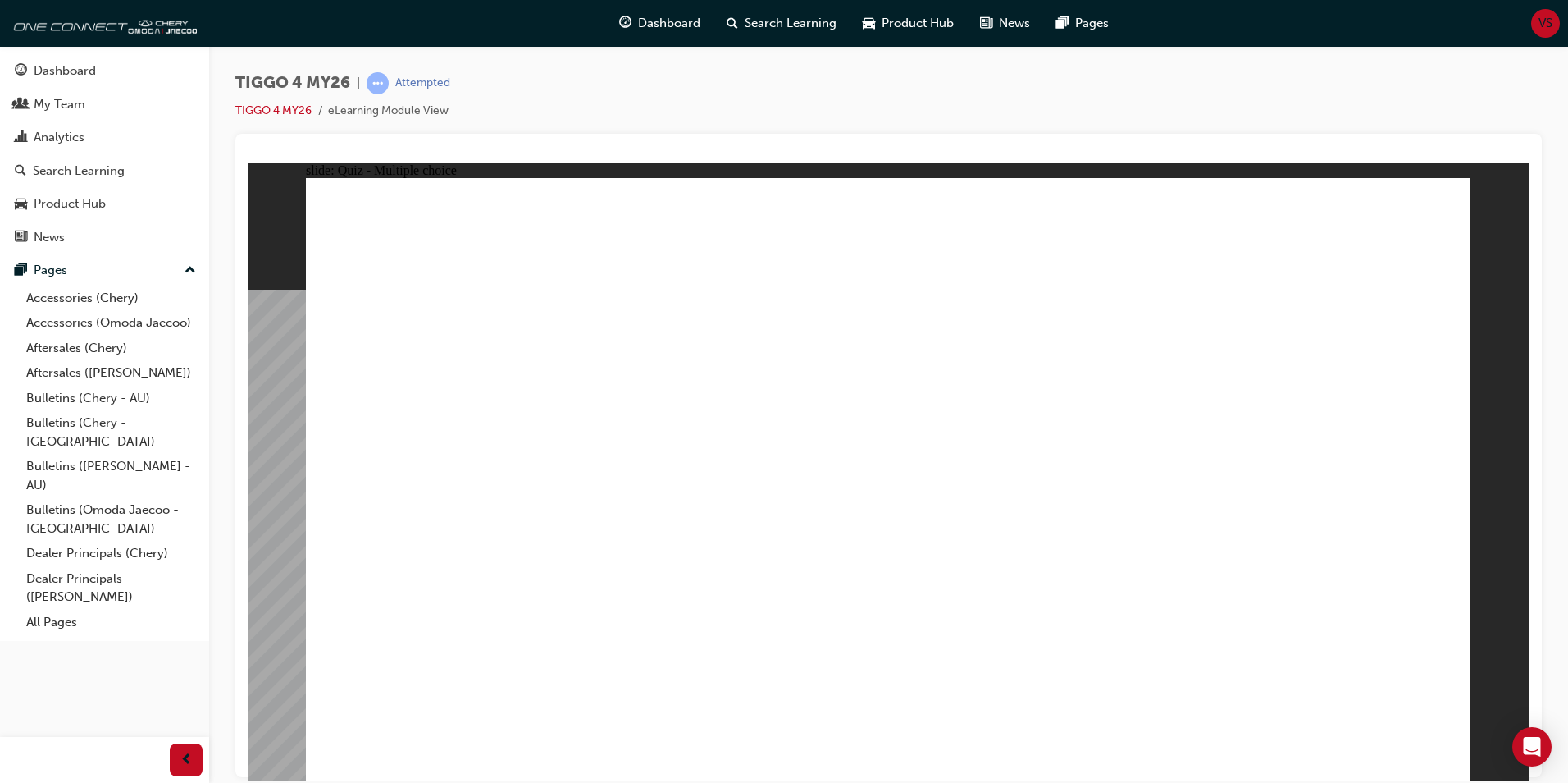
radio input "true"
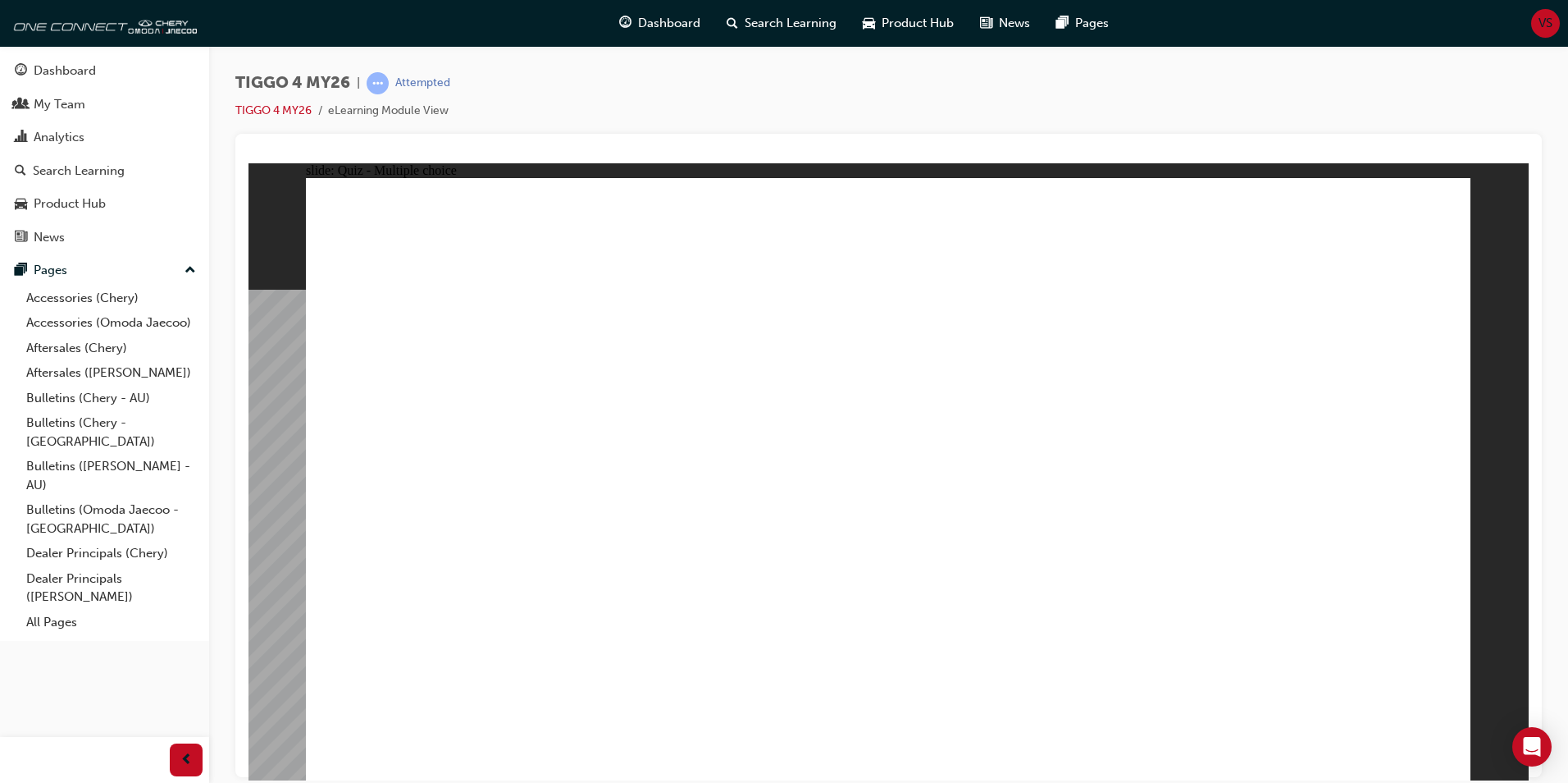
radio input "true"
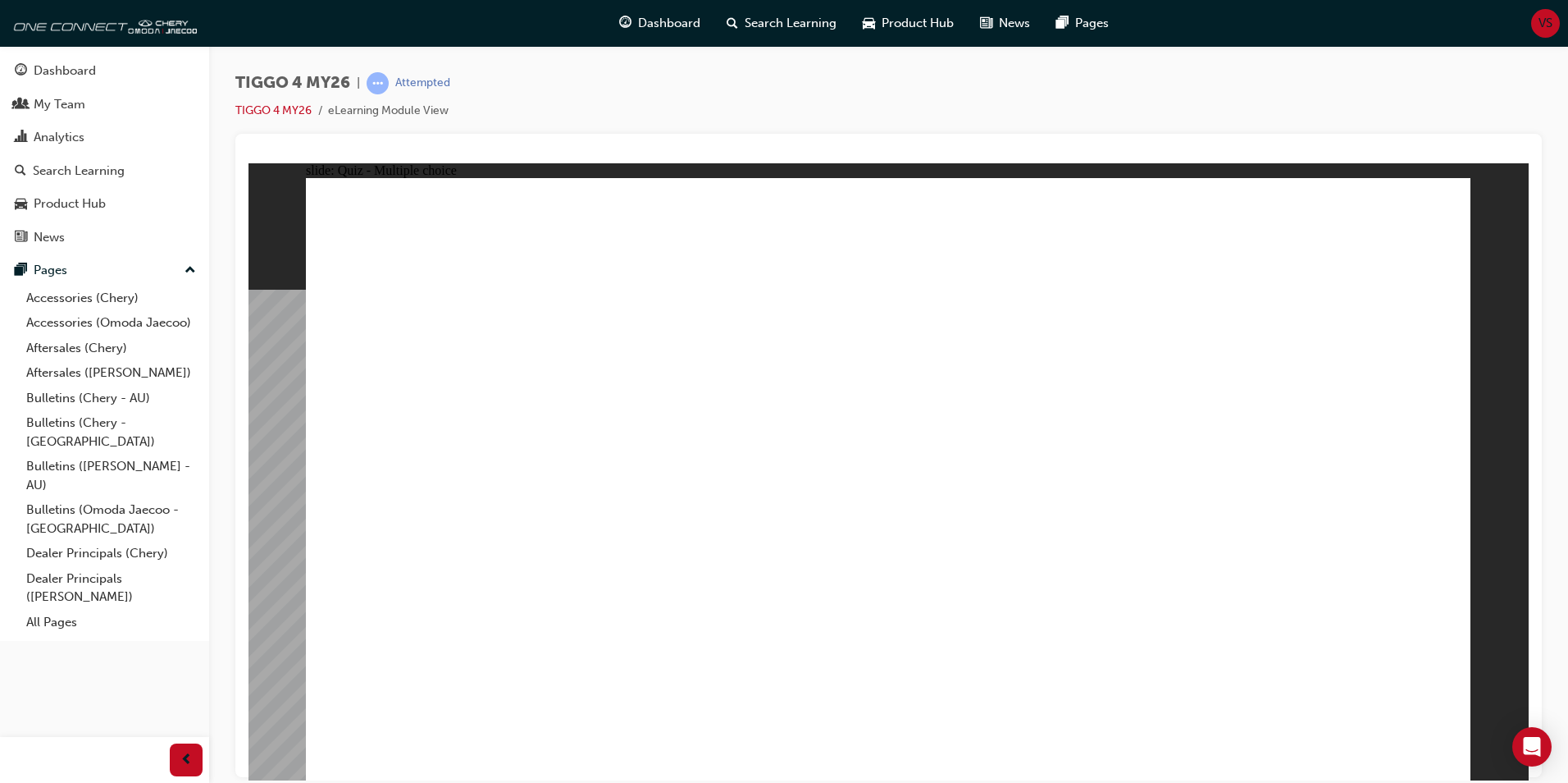
radio input "true"
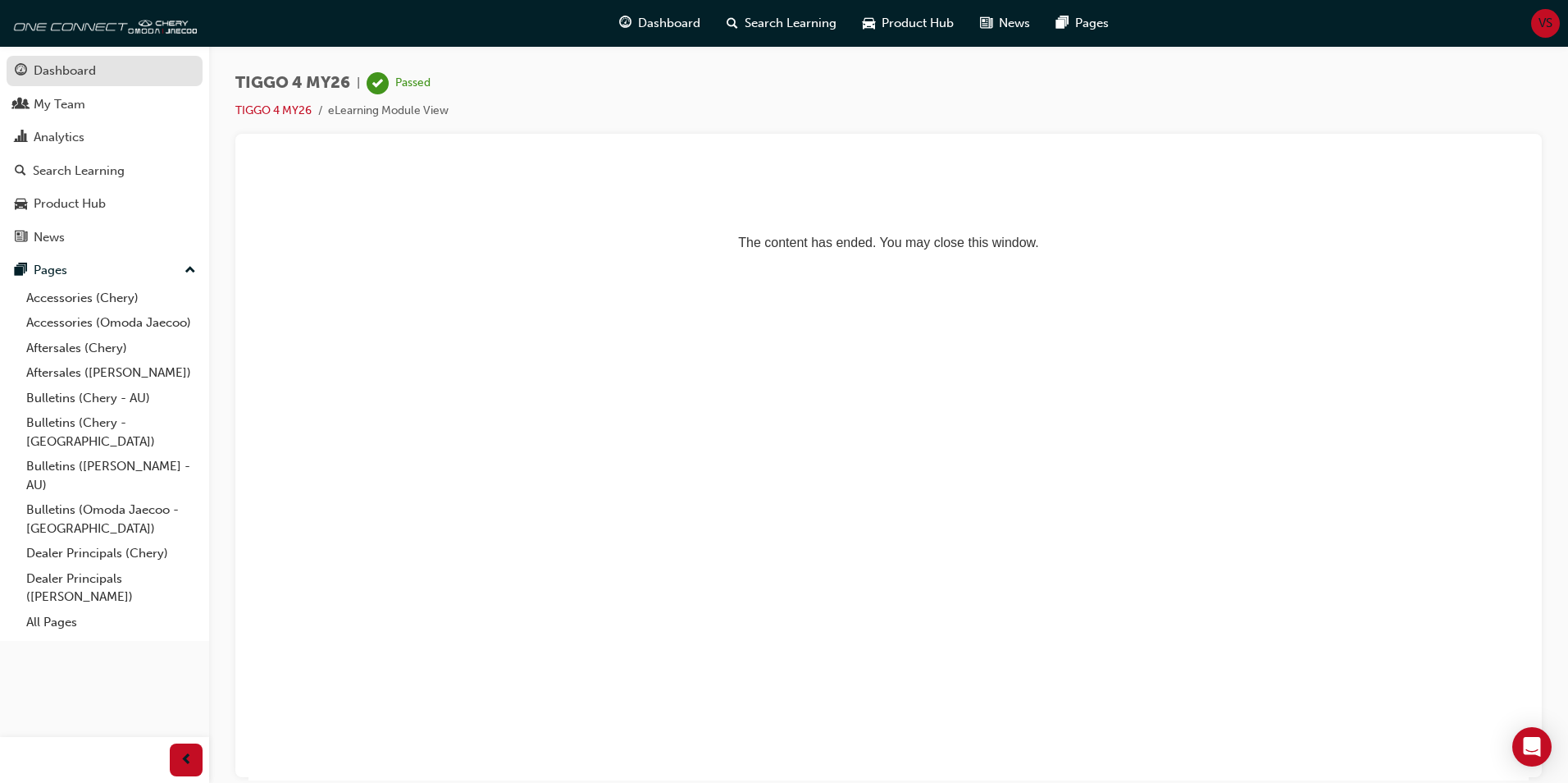
click at [112, 80] on div "Dashboard" at bounding box center [105, 71] width 180 height 21
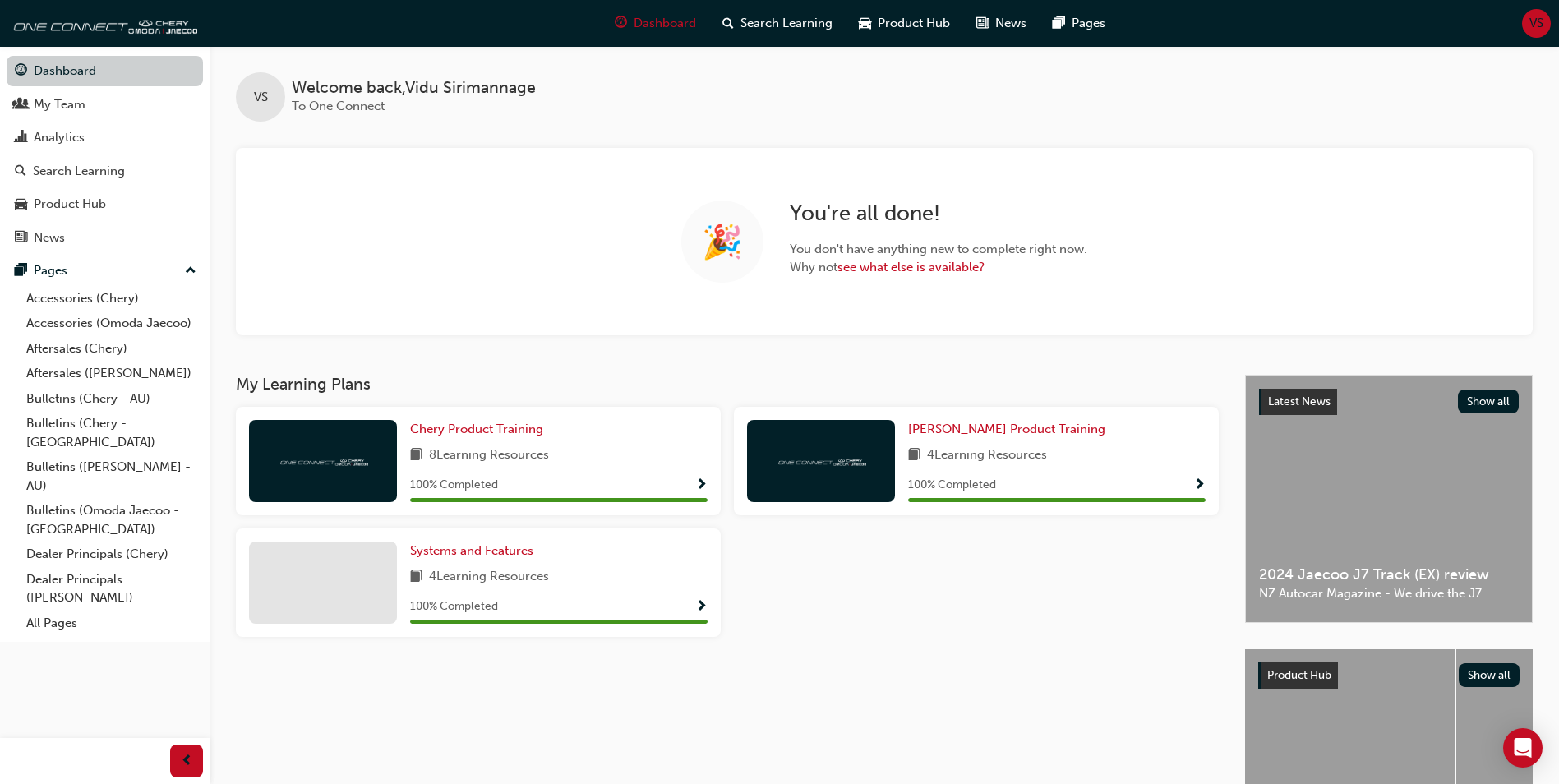
click at [96, 75] on link "Dashboard" at bounding box center [105, 70] width 197 height 30
